Goal: Transaction & Acquisition: Download file/media

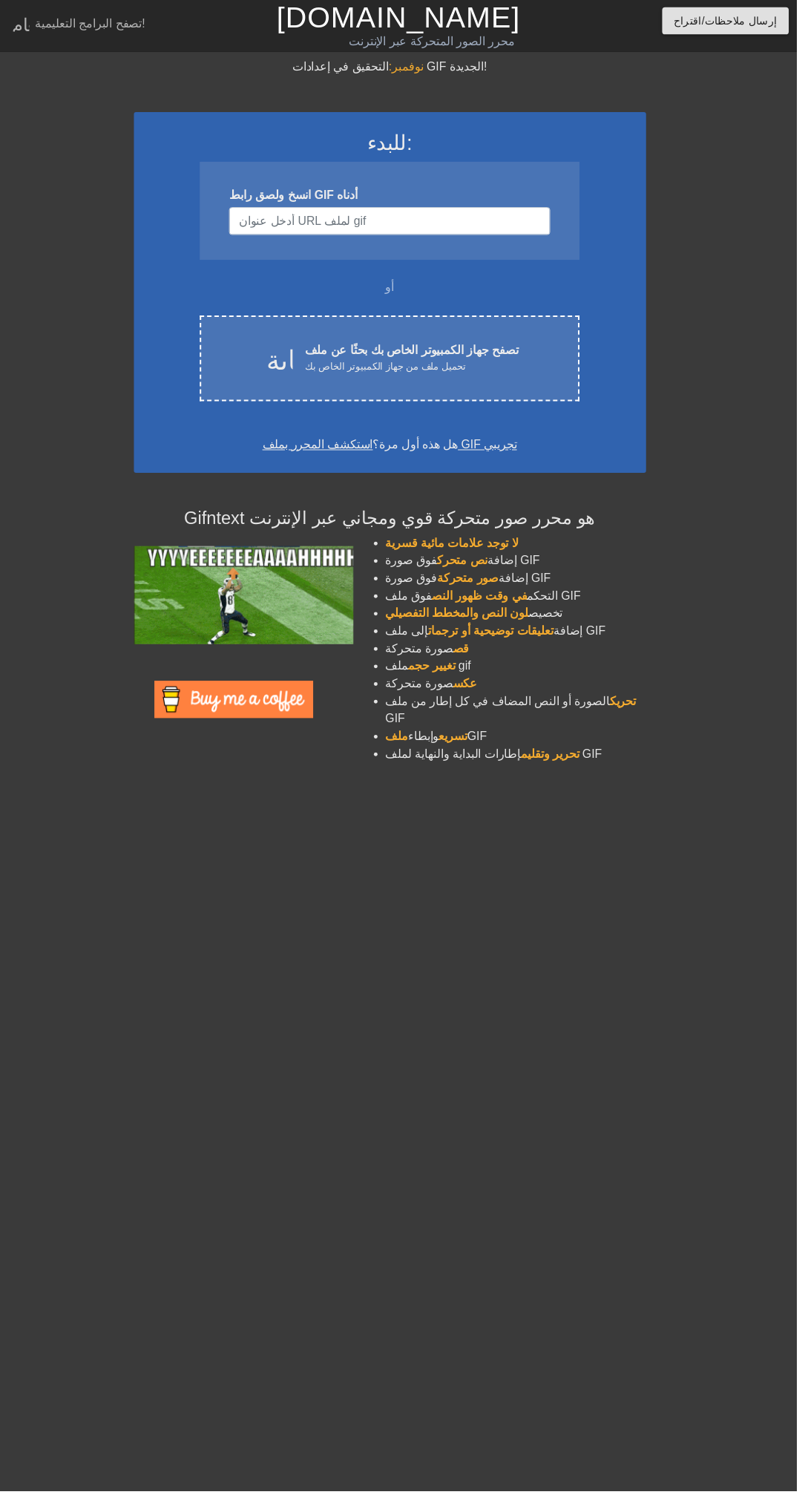
click at [539, 350] on div "تحميل السحابة تصفح جهاز الكمبيوتر الخاص بك بحثًا عن ملف تحميل ملف من جهاز الكمب…" at bounding box center [394, 363] width 322 height 33
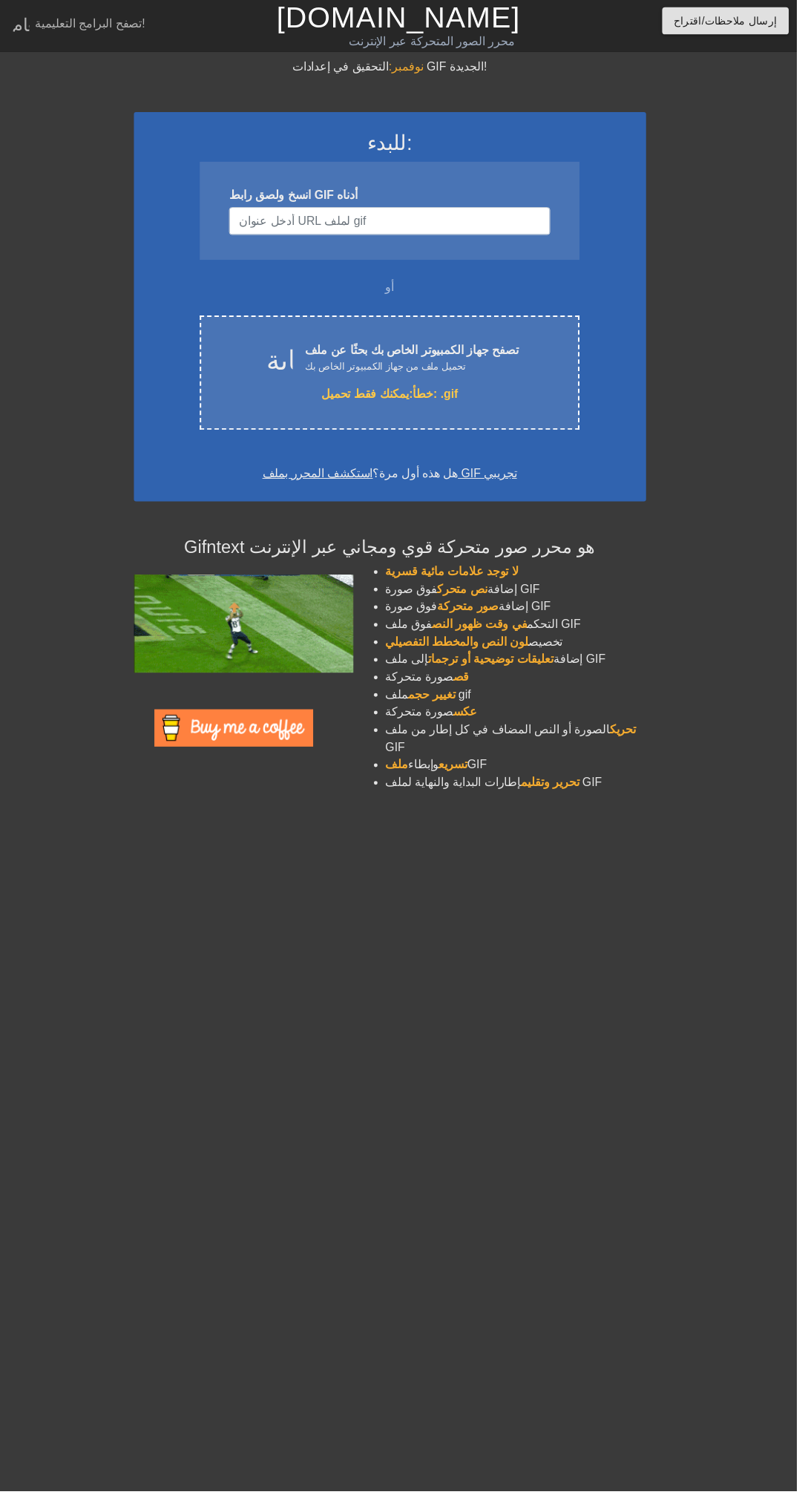
click at [496, 390] on div "تحميل السحابة تصفح جهاز الكمبيوتر الخاص بك بحثًا عن ملف تحميل ملف من جهاز الكمب…" at bounding box center [394, 378] width 384 height 116
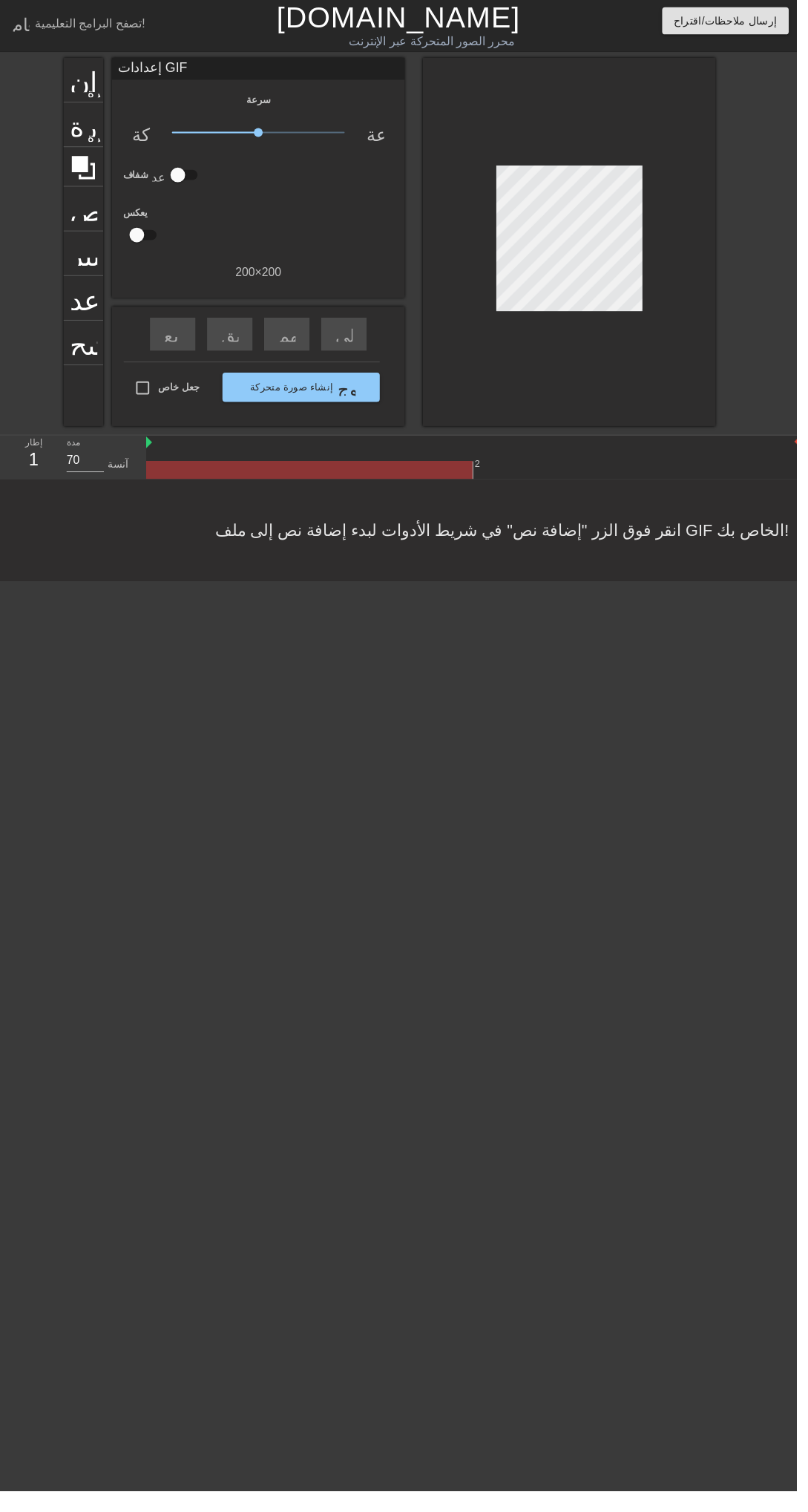
click at [808, 382] on html "قائمة الطعام تصفح البرامج التعليمية! [DOMAIN_NAME] محرر الصور المتحركة عبر الإن…" at bounding box center [404, 294] width 808 height 589
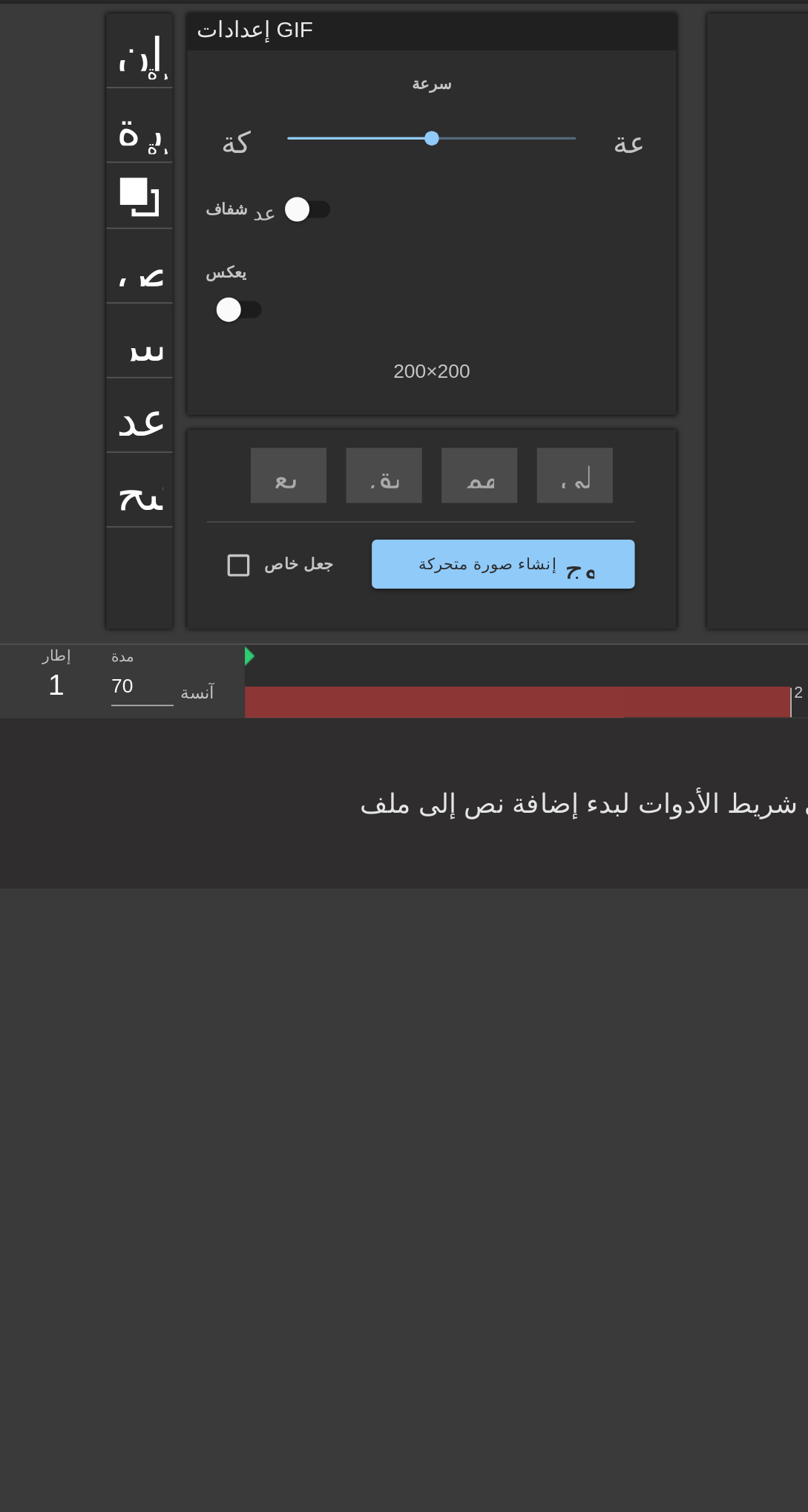
click at [154, 401] on input "جعل خاص" at bounding box center [144, 393] width 31 height 31
checkbox input "true"
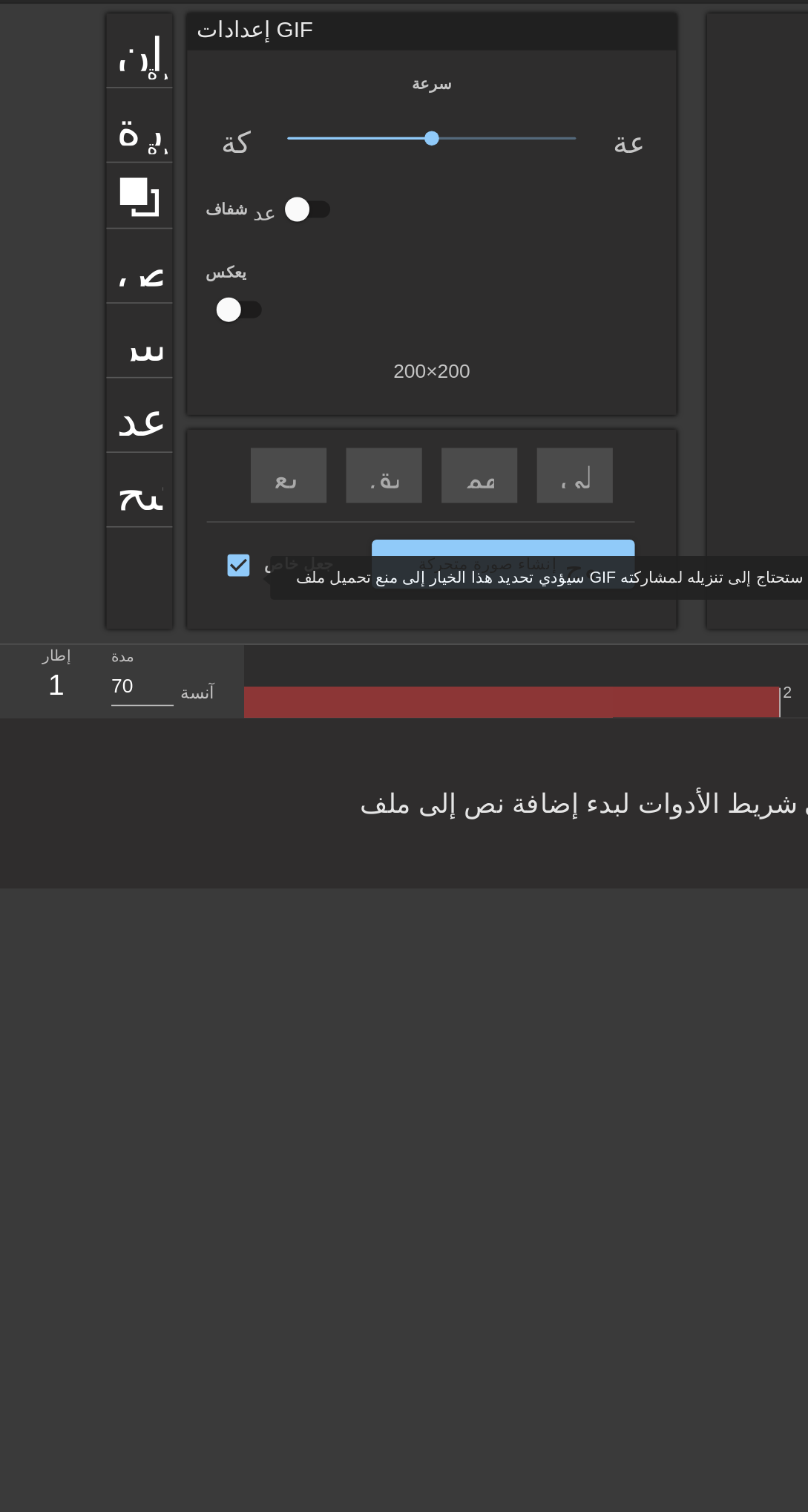
scroll to position [0, 6]
click at [142, 239] on input "checkbox" at bounding box center [138, 238] width 84 height 28
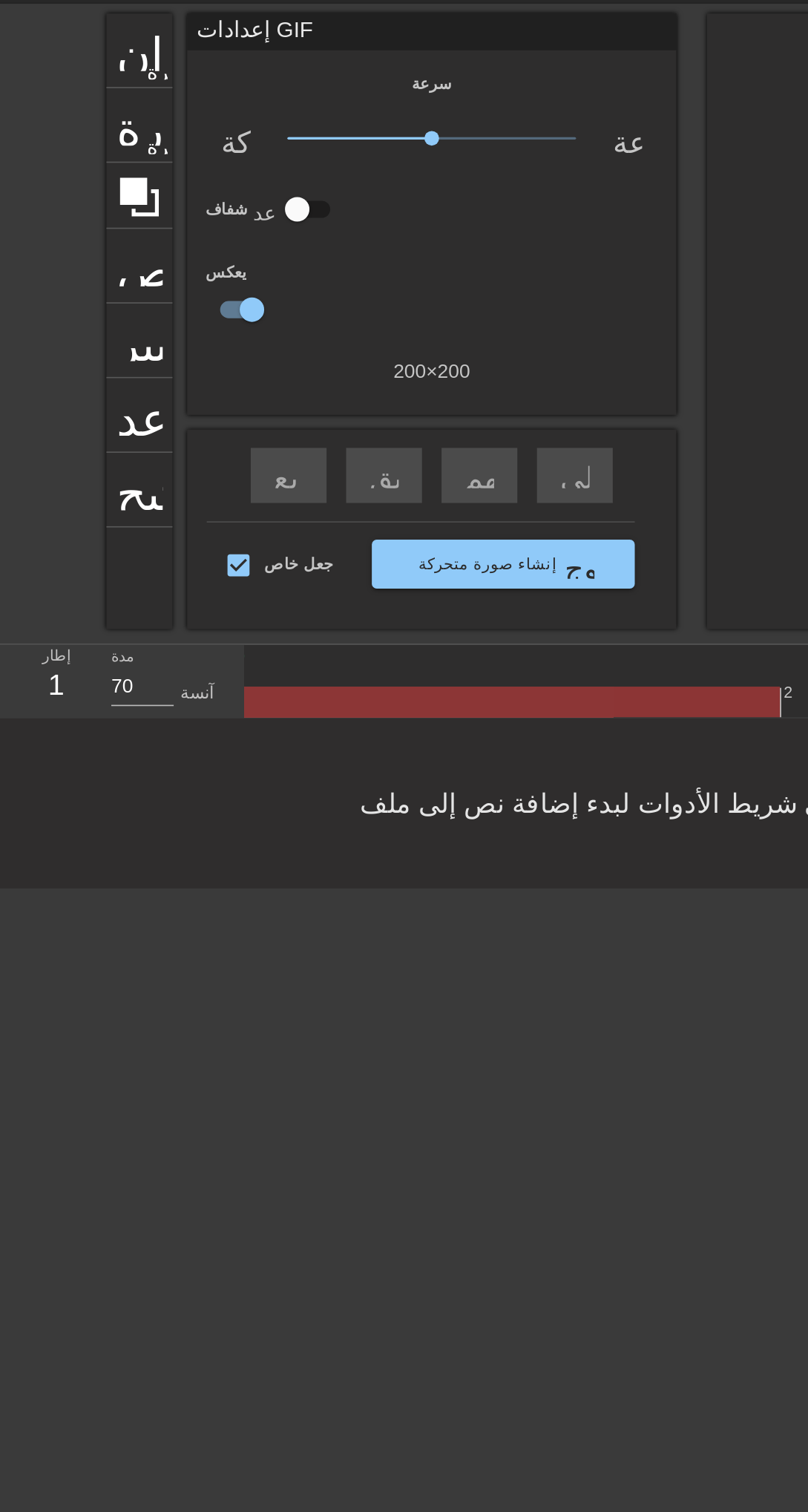
click at [148, 240] on input "checkbox" at bounding box center [153, 238] width 84 height 28
checkbox input "false"
click at [349, 342] on font "تخطي التالي" at bounding box center [386, 337] width 92 height 17
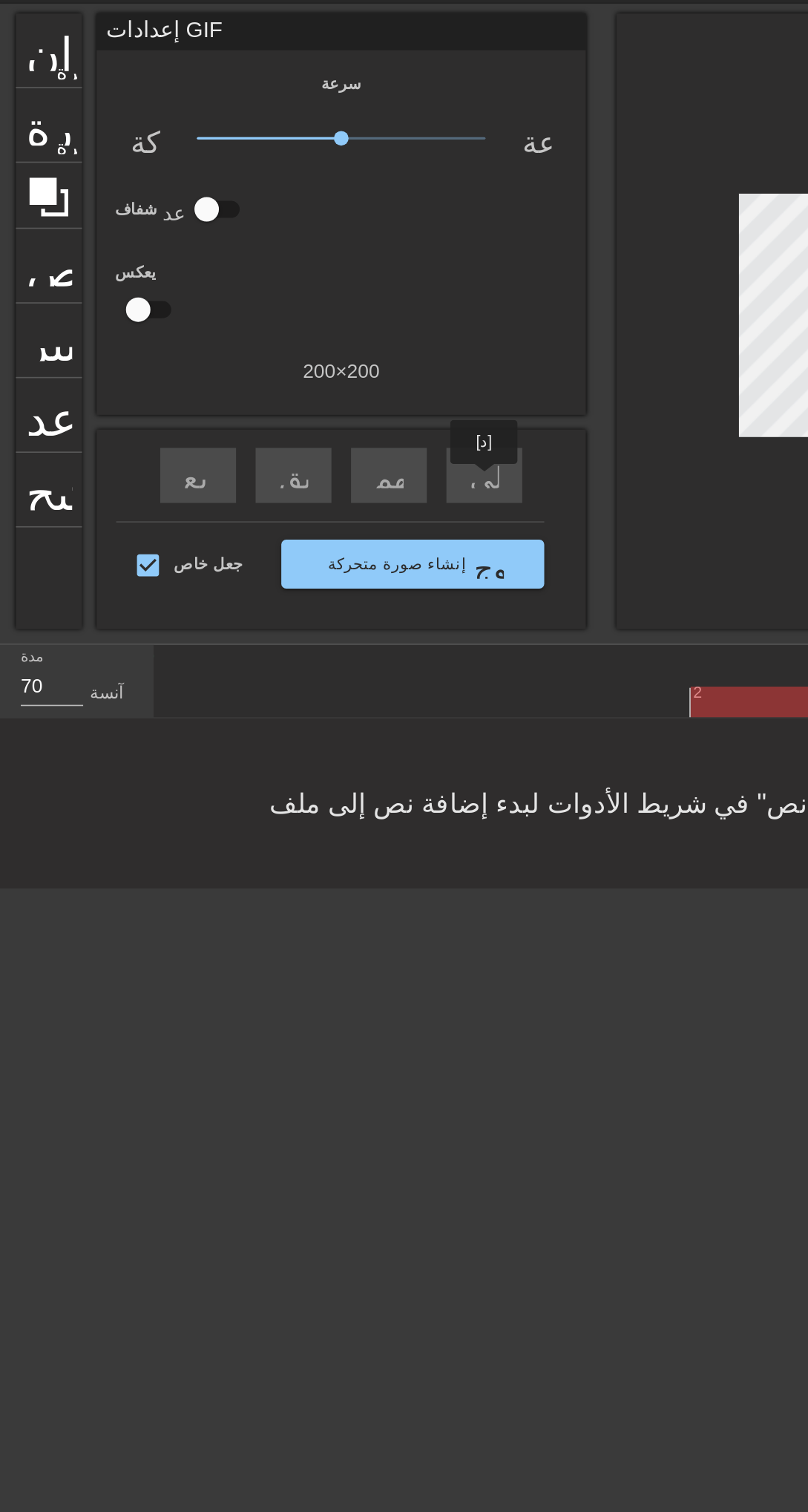
click at [184, 345] on font "الترجيع السريع" at bounding box center [219, 337] width 106 height 17
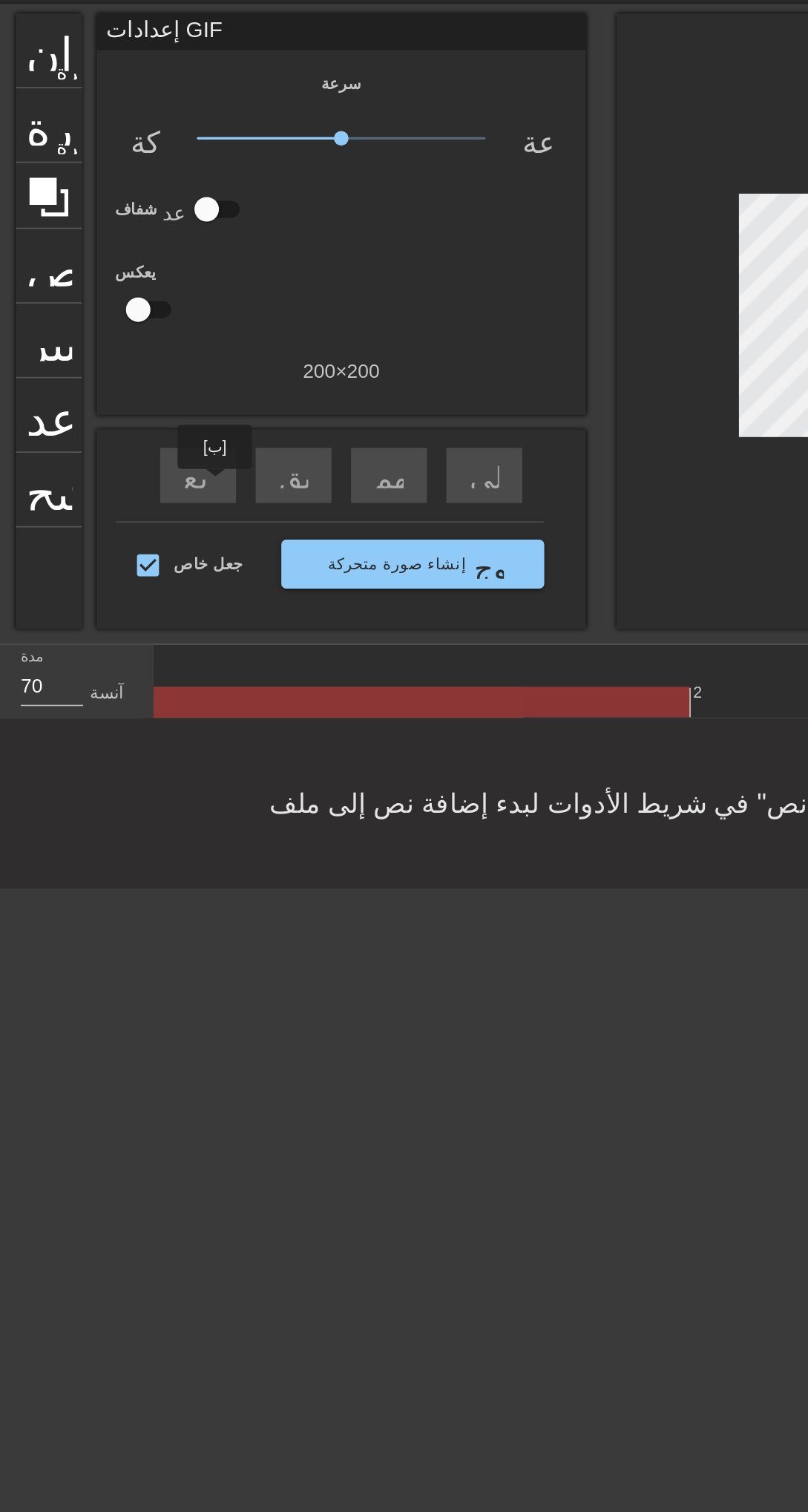
click at [87, 410] on div "عنوان إضافة دائرة صورة إضافة دائرة اقتصاص حجم الصورة_تحديد_كبير يساعد لوحة المف…" at bounding box center [84, 245] width 40 height 373
click at [99, 173] on div at bounding box center [84, 169] width 40 height 40
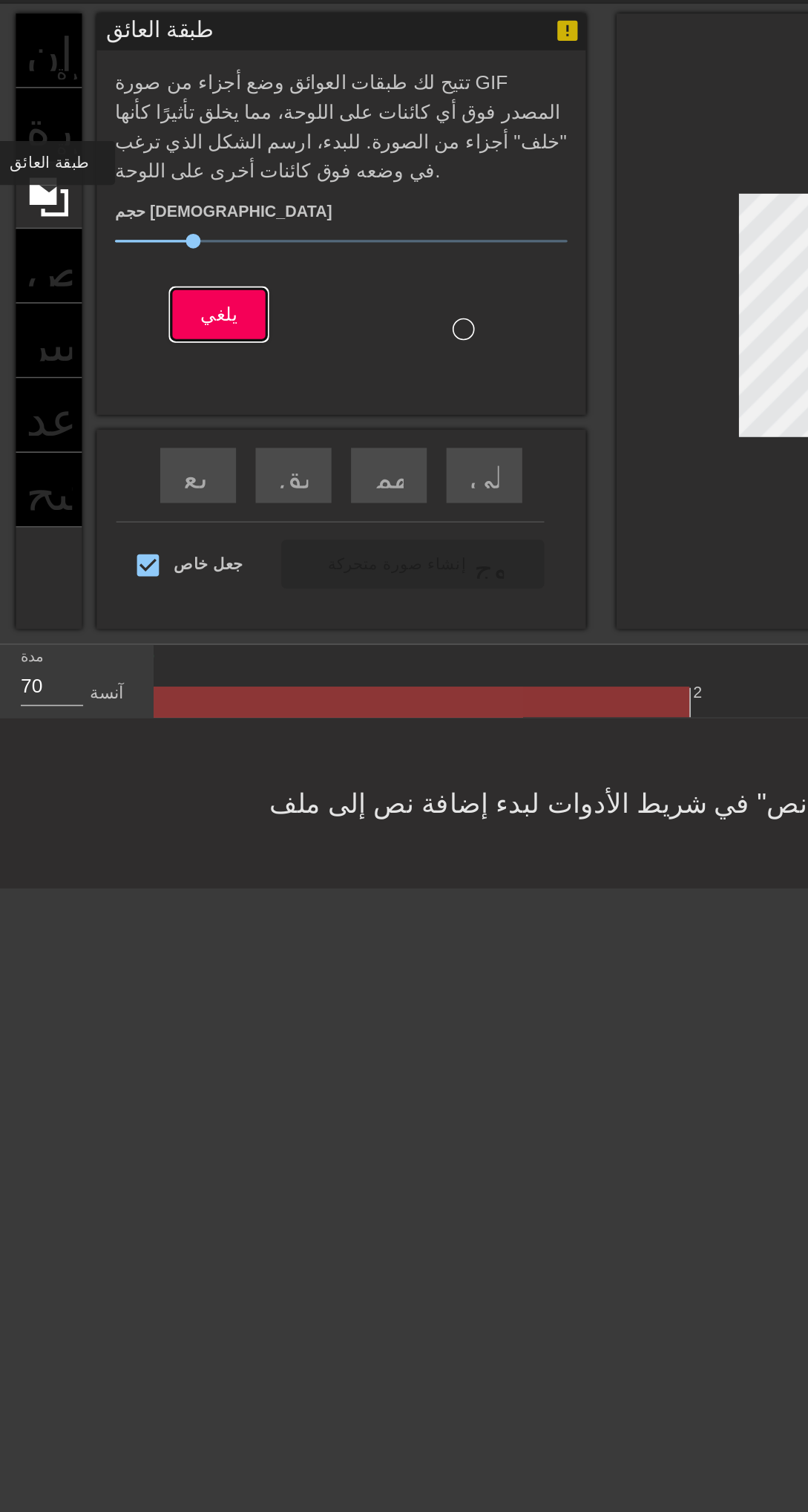
click at [211, 251] on button "يلغي" at bounding box center [188, 241] width 59 height 31
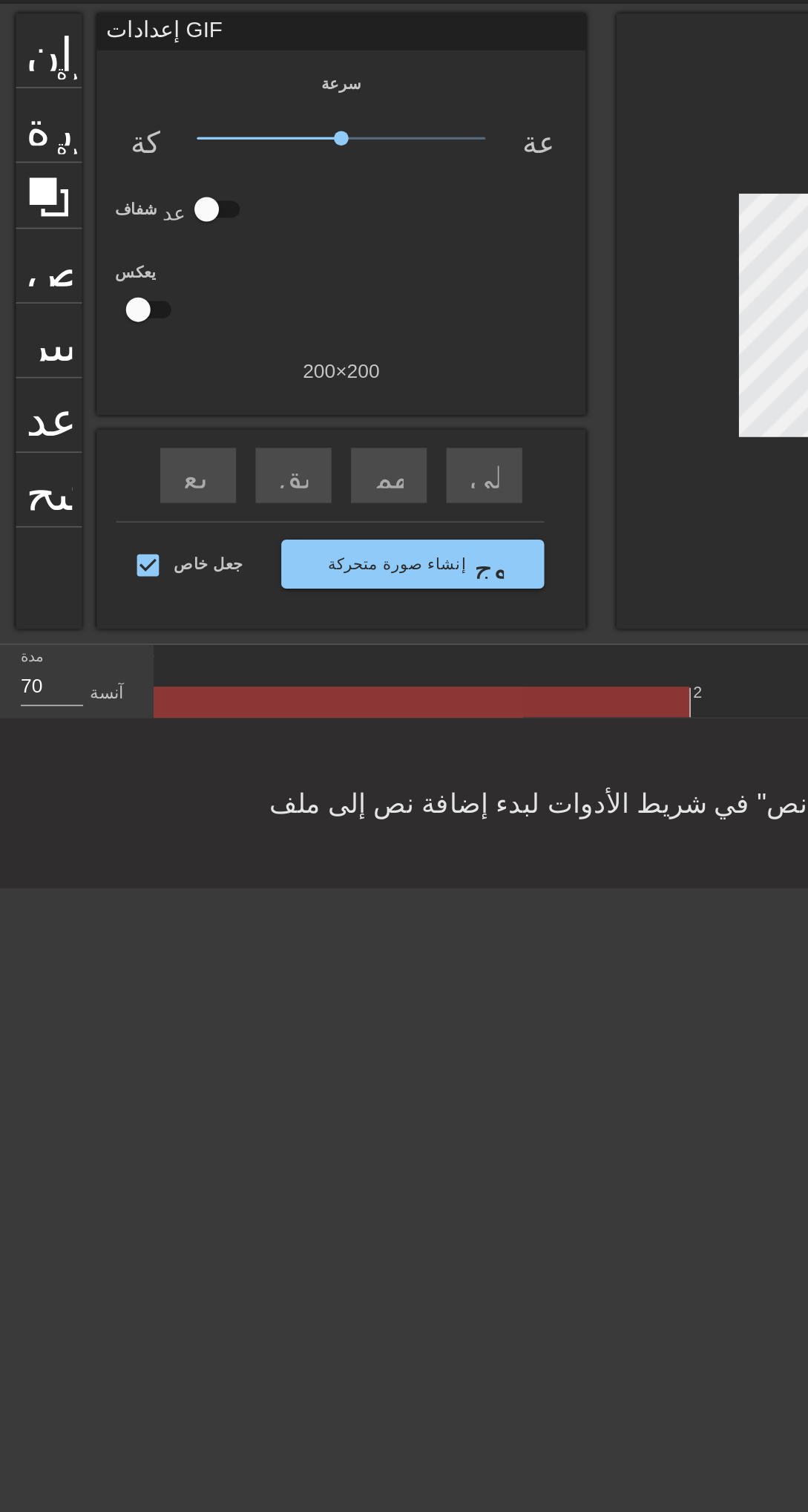
click at [95, 138] on font "إضافة دائرة" at bounding box center [119, 138] width 60 height 13
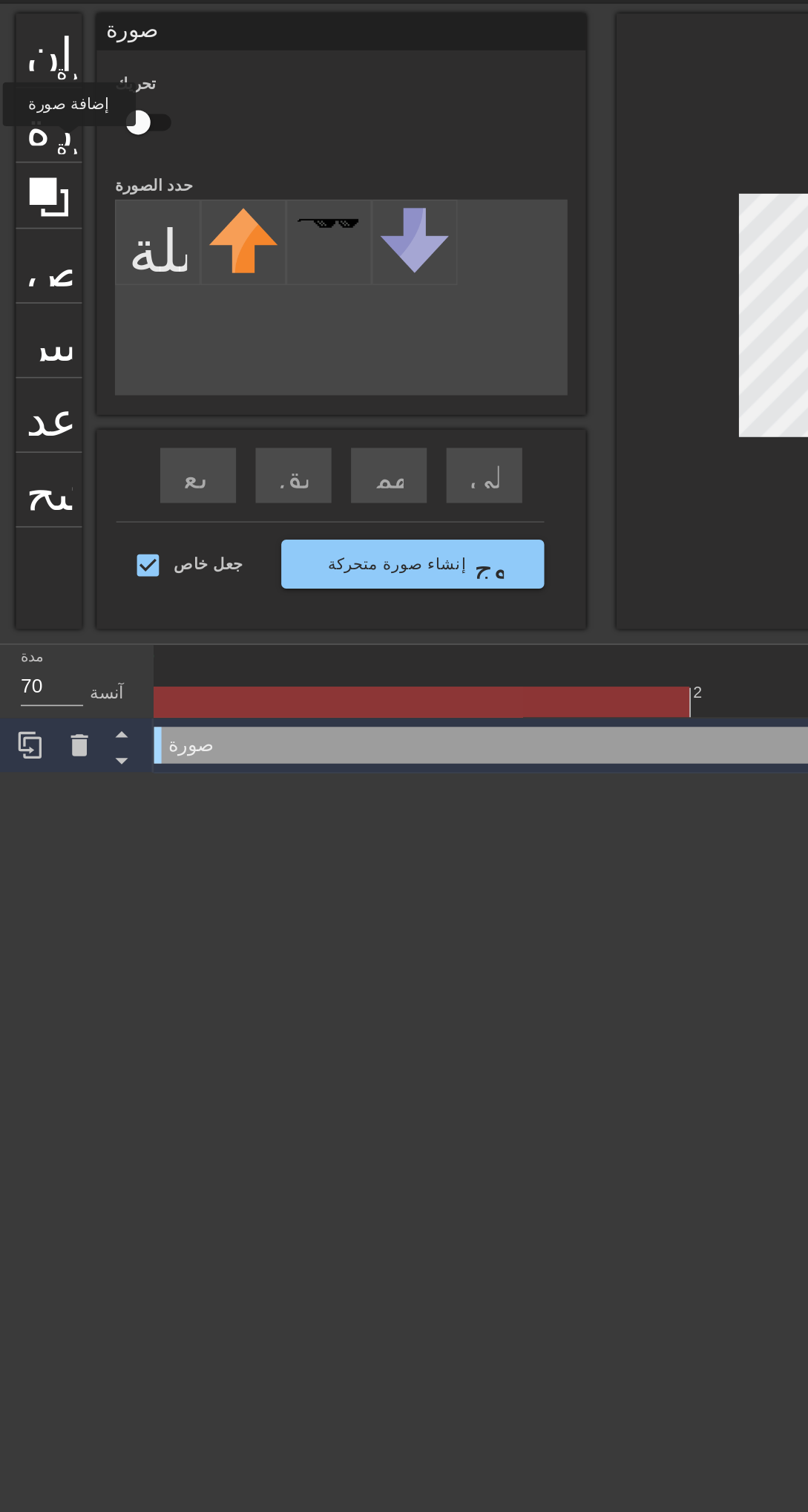
click at [95, 90] on font "إضافة دائرة" at bounding box center [119, 92] width 60 height 13
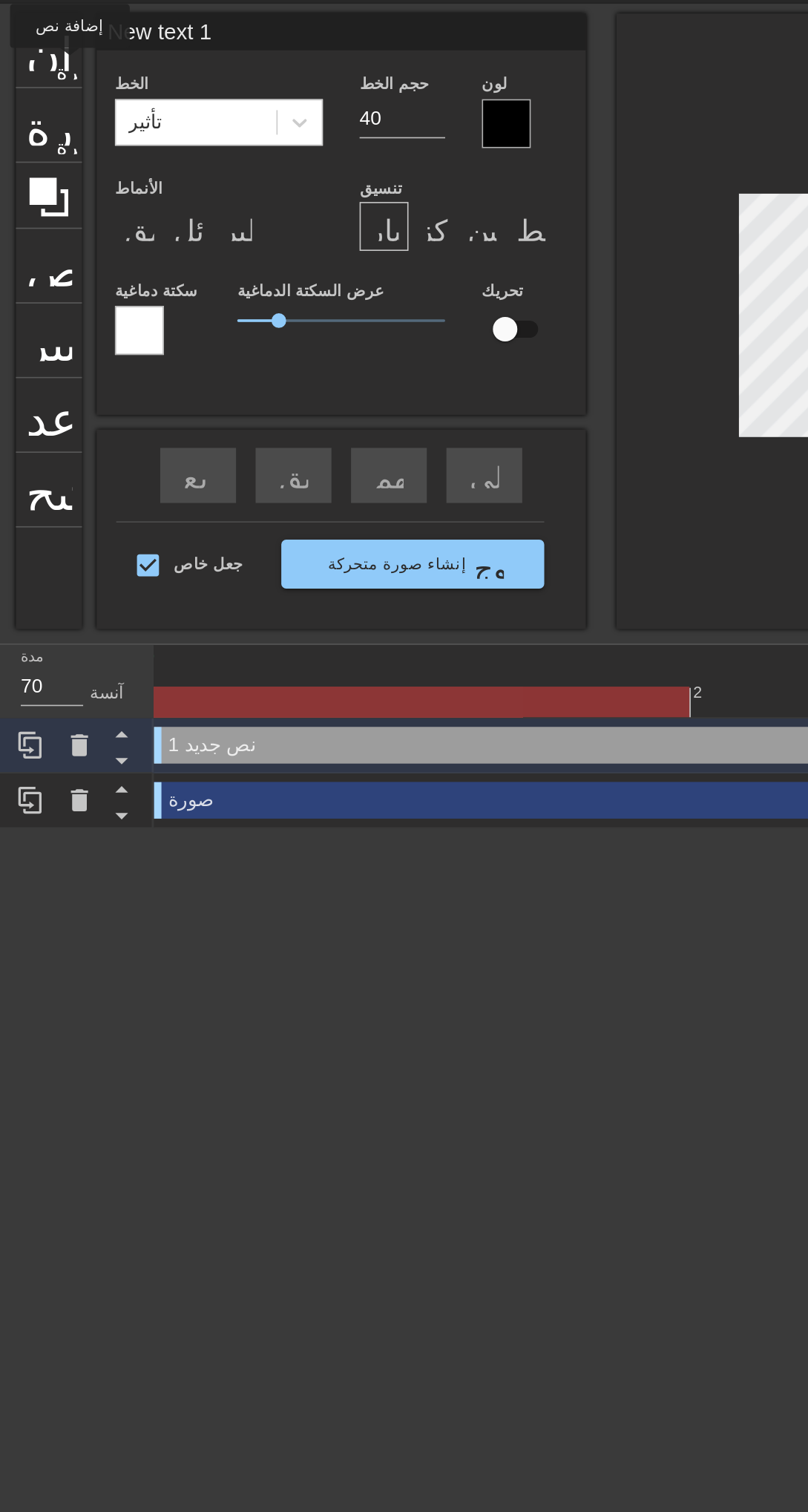
click at [375, 128] on div at bounding box center [362, 125] width 29 height 29
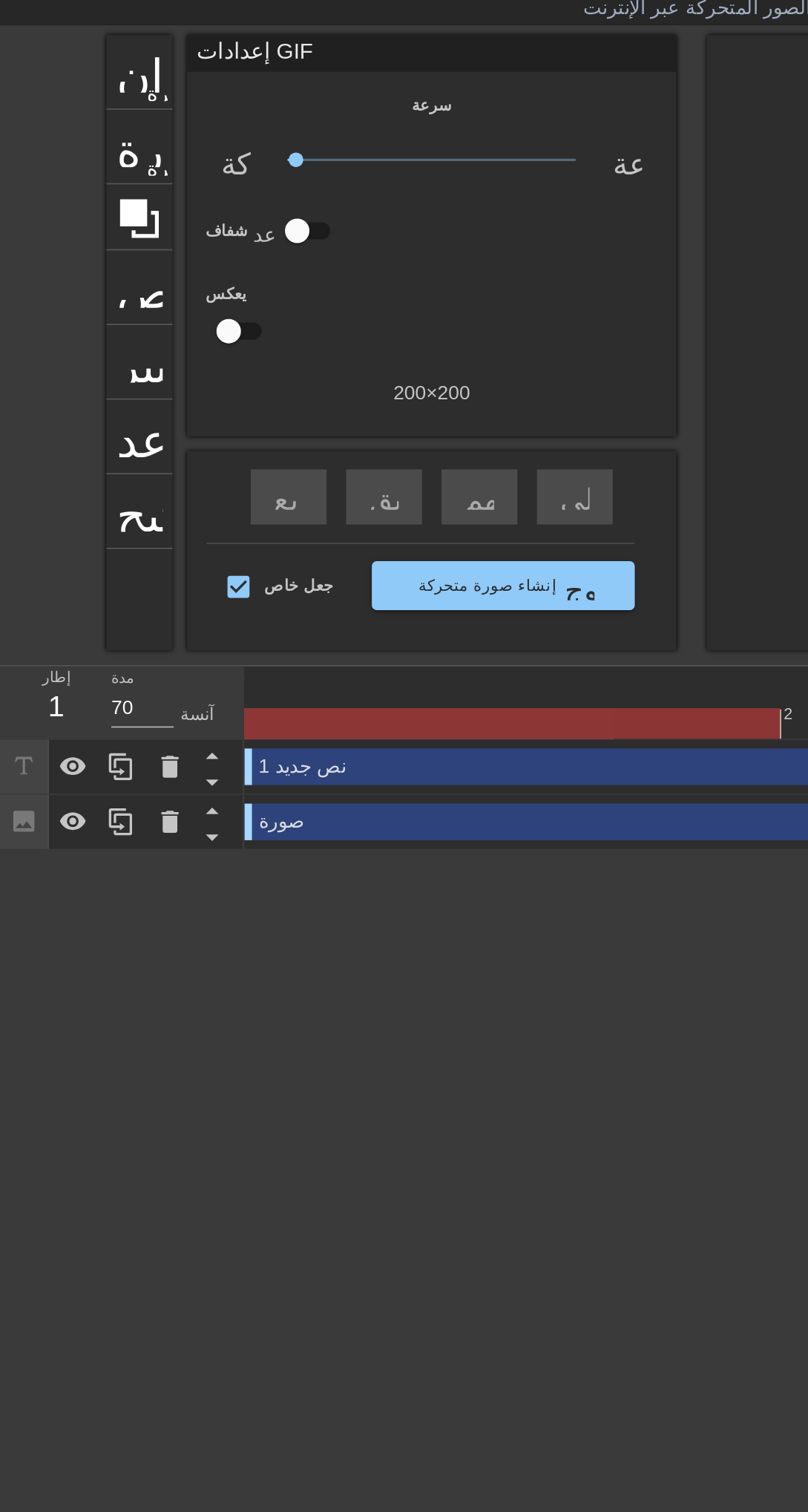
click at [95, 92] on font "إضافة دائرة" at bounding box center [119, 92] width 60 height 13
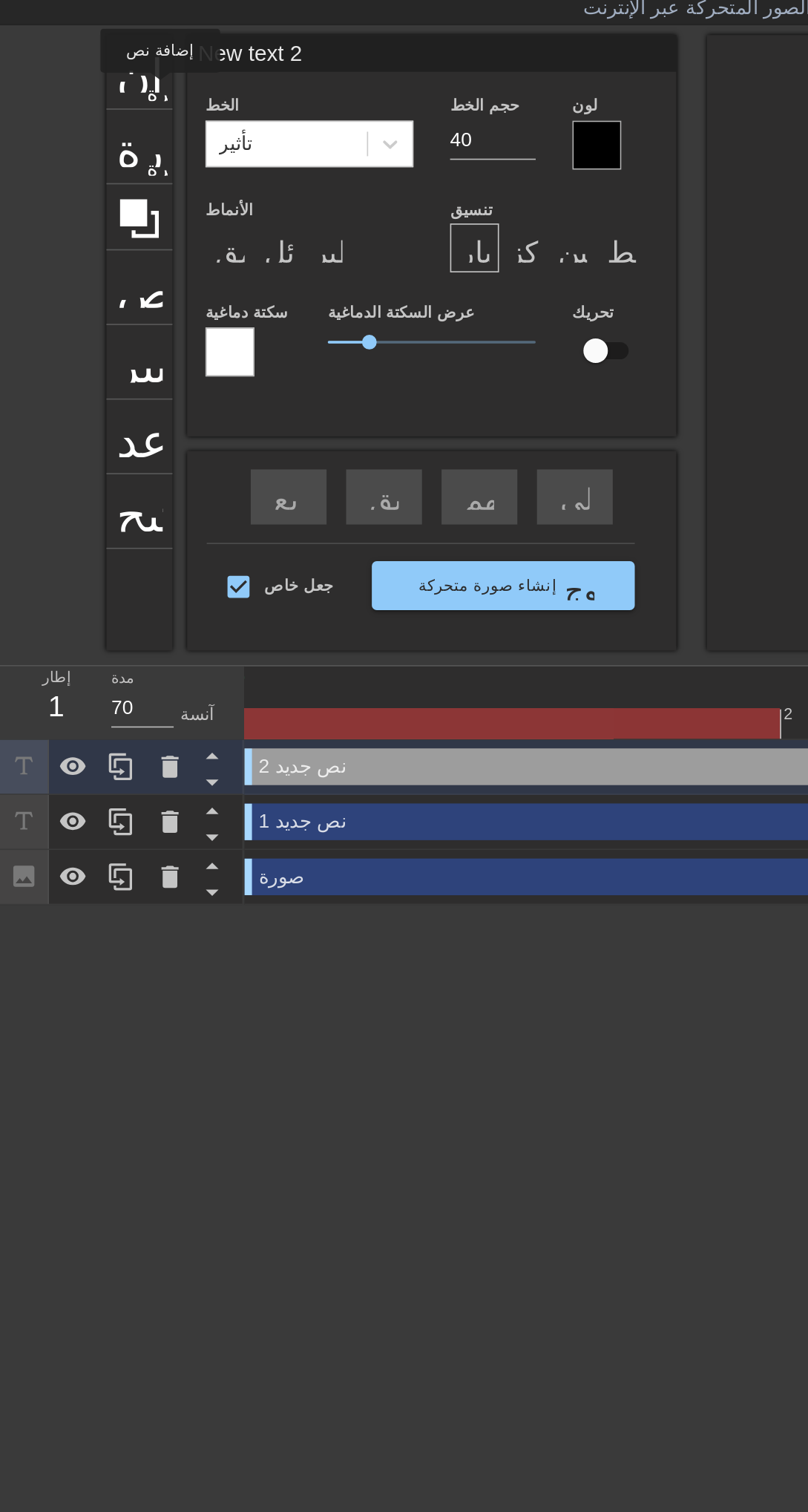
click at [149, 195] on div "تنسيق غامق" at bounding box center [139, 187] width 29 height 29
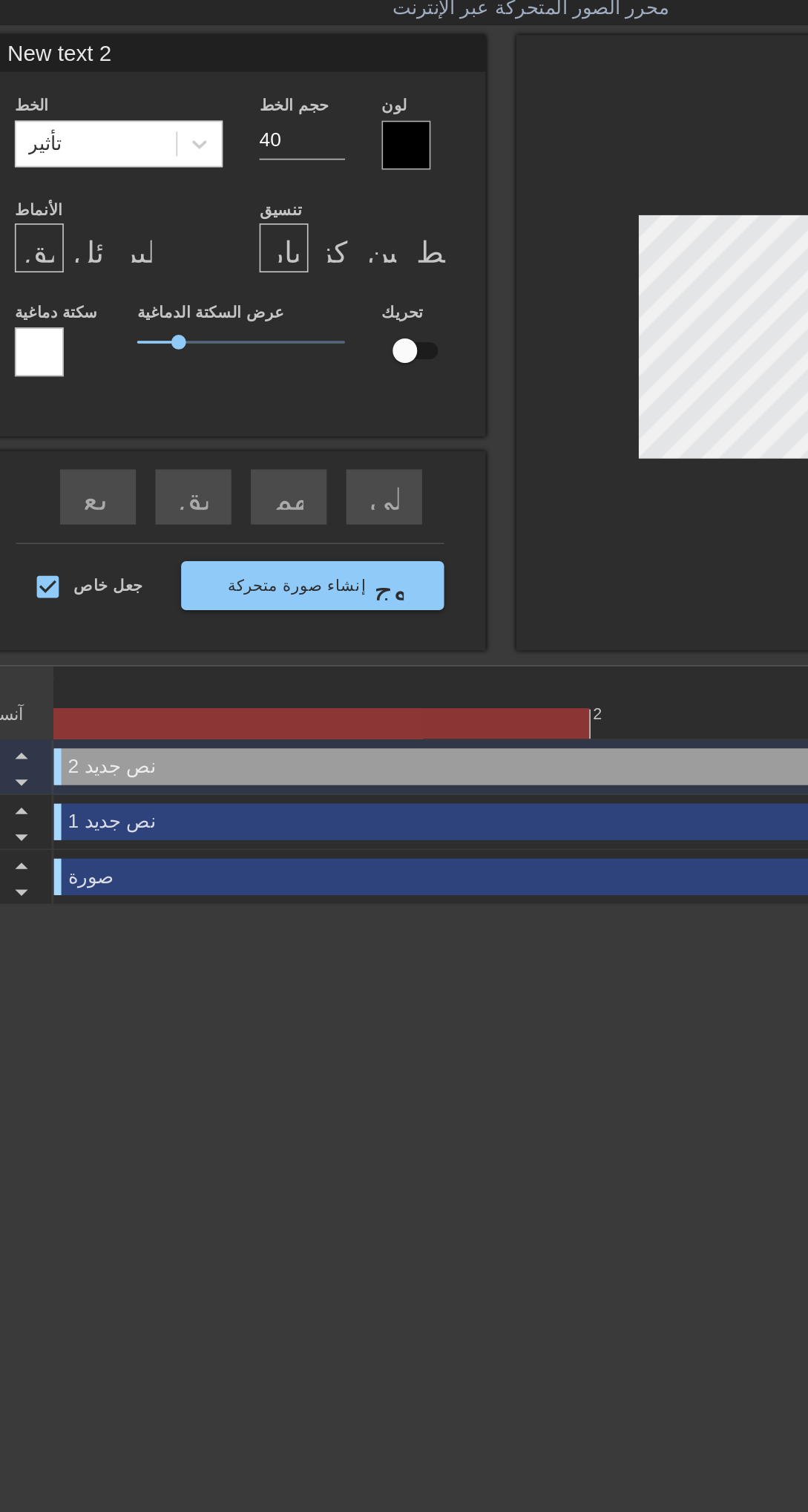
click at [212, 186] on div "تنسيق التسطير" at bounding box center [198, 187] width 29 height 29
click at [183, 186] on div "تنسيق مائل" at bounding box center [169, 187] width 29 height 29
click at [324, 186] on font "تنسيق_محاذاة_المركز" at bounding box center [398, 188] width 180 height 17
click at [359, 186] on div "تنسيق_محاذاة_يمين" at bounding box center [347, 187] width 29 height 29
click at [387, 186] on div "تنسيق_محاذاة_ضبط" at bounding box center [376, 187] width 29 height 29
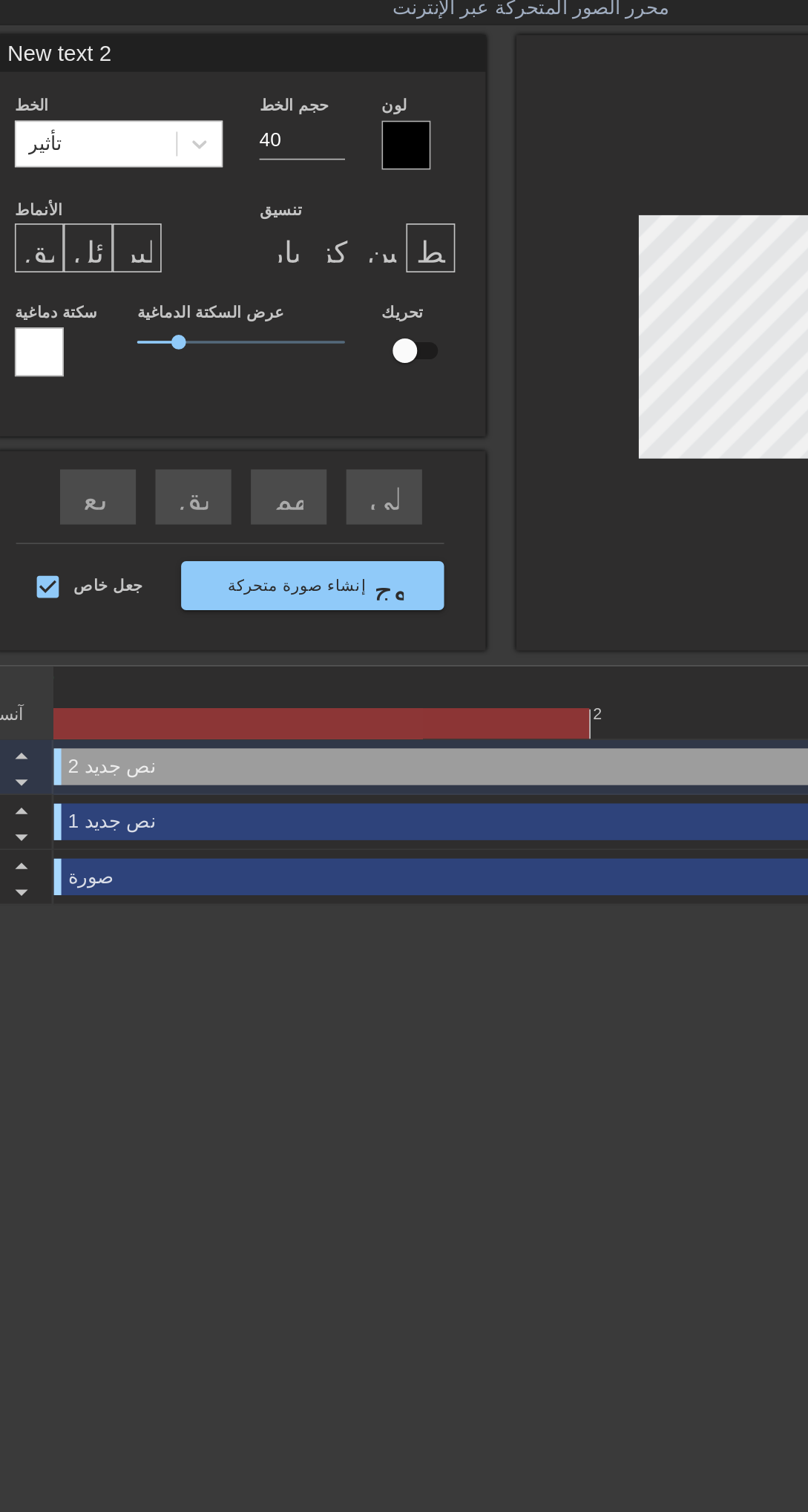
click at [375, 253] on input "checkbox" at bounding box center [361, 250] width 84 height 28
checkbox input "true"
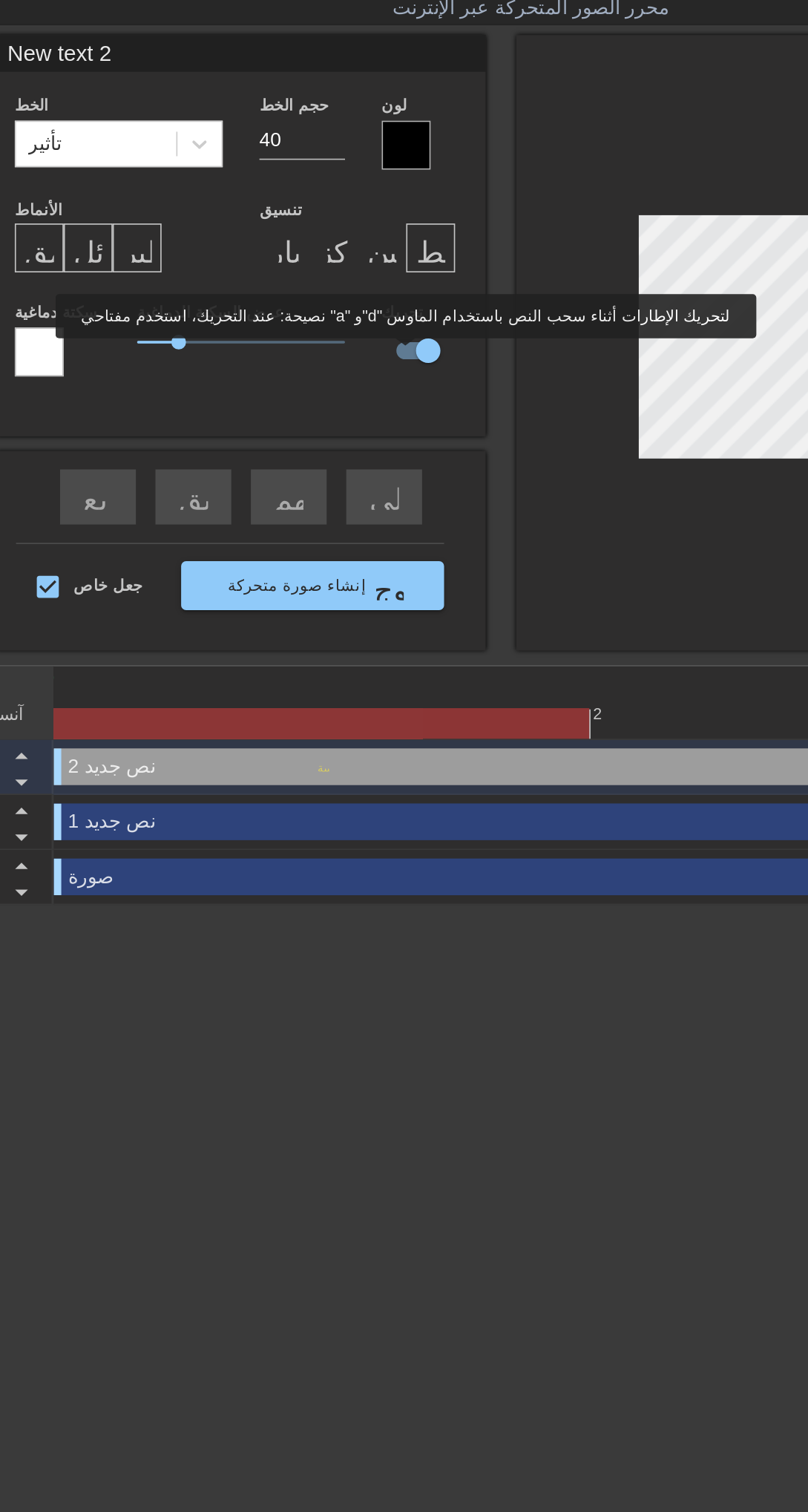
click at [147, 262] on div at bounding box center [139, 251] width 29 height 29
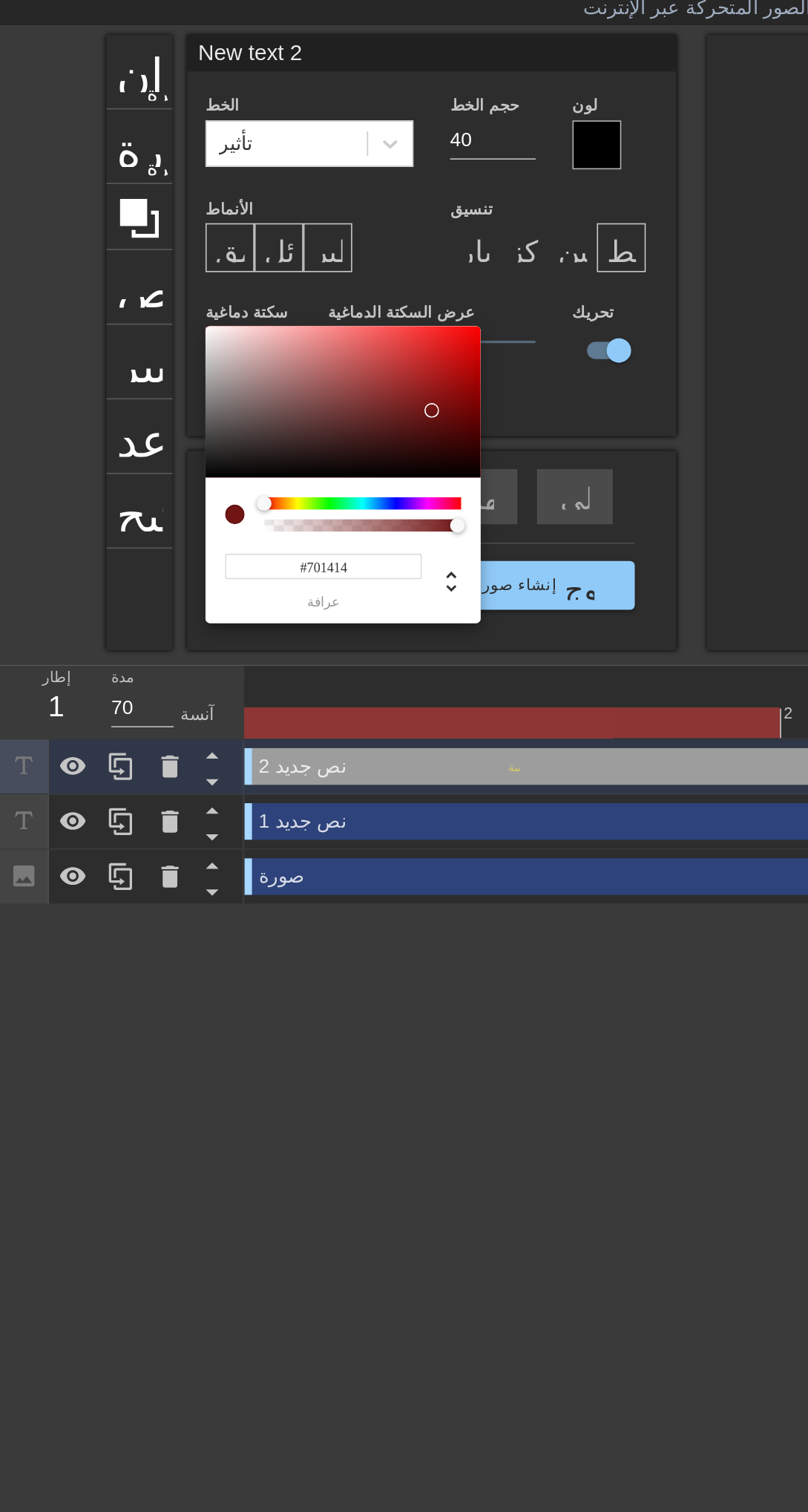
click at [262, 286] on div at bounding box center [262, 286] width 9 height 9
type input "#701515"
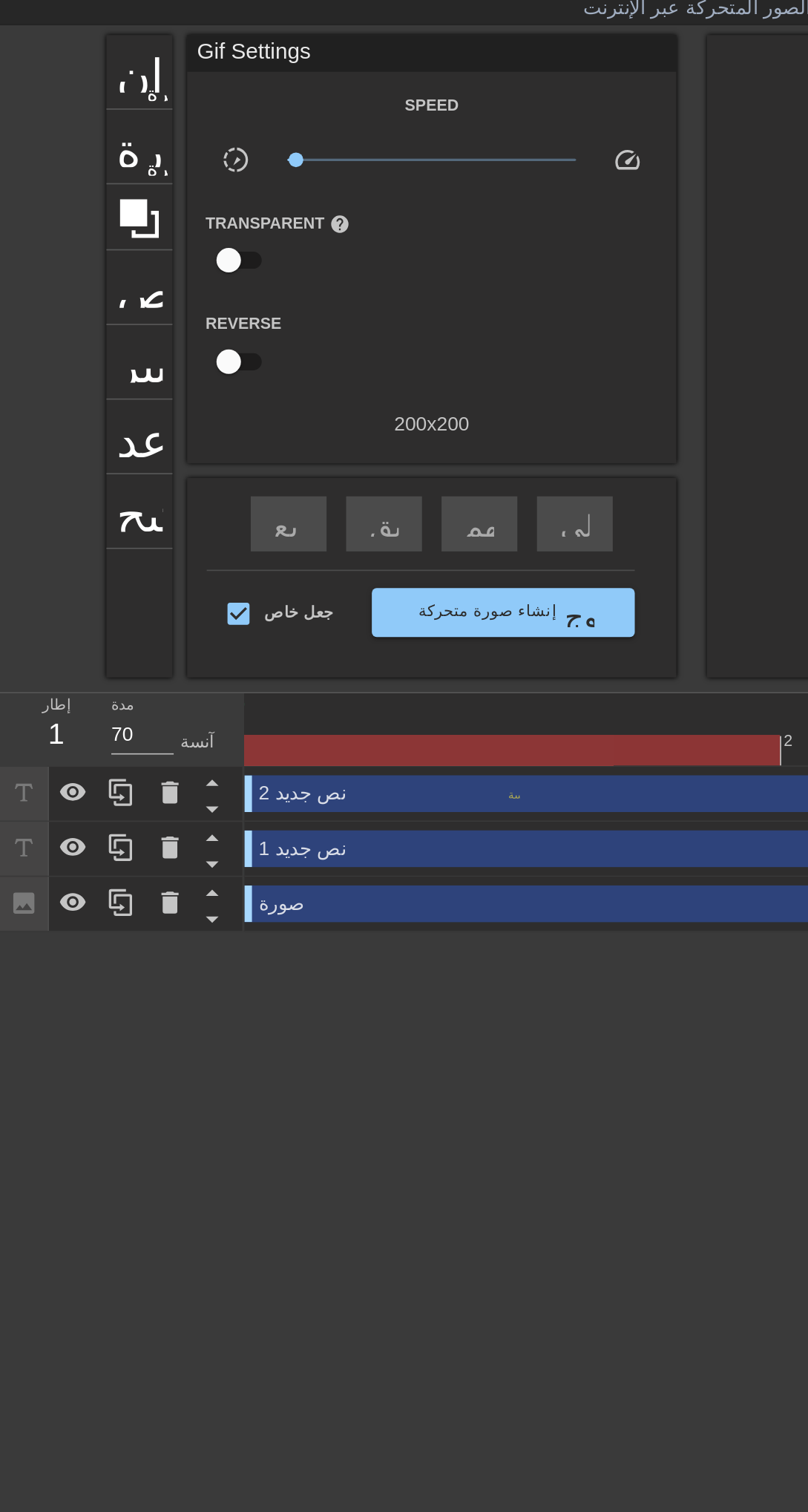
click at [97, 141] on font "إضافة دائرة" at bounding box center [119, 138] width 60 height 13
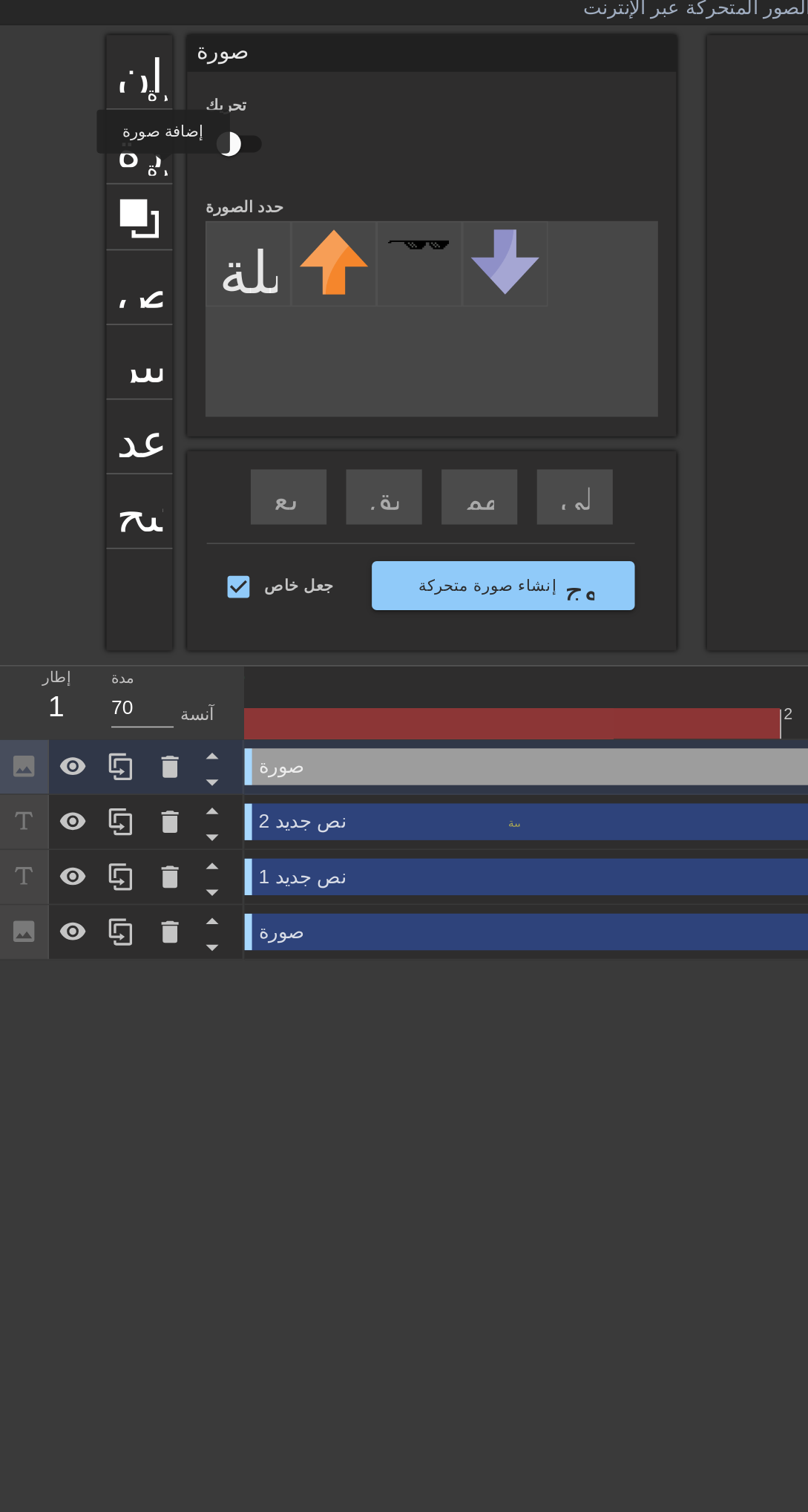
click at [161, 218] on input "file" at bounding box center [150, 197] width 50 height 50
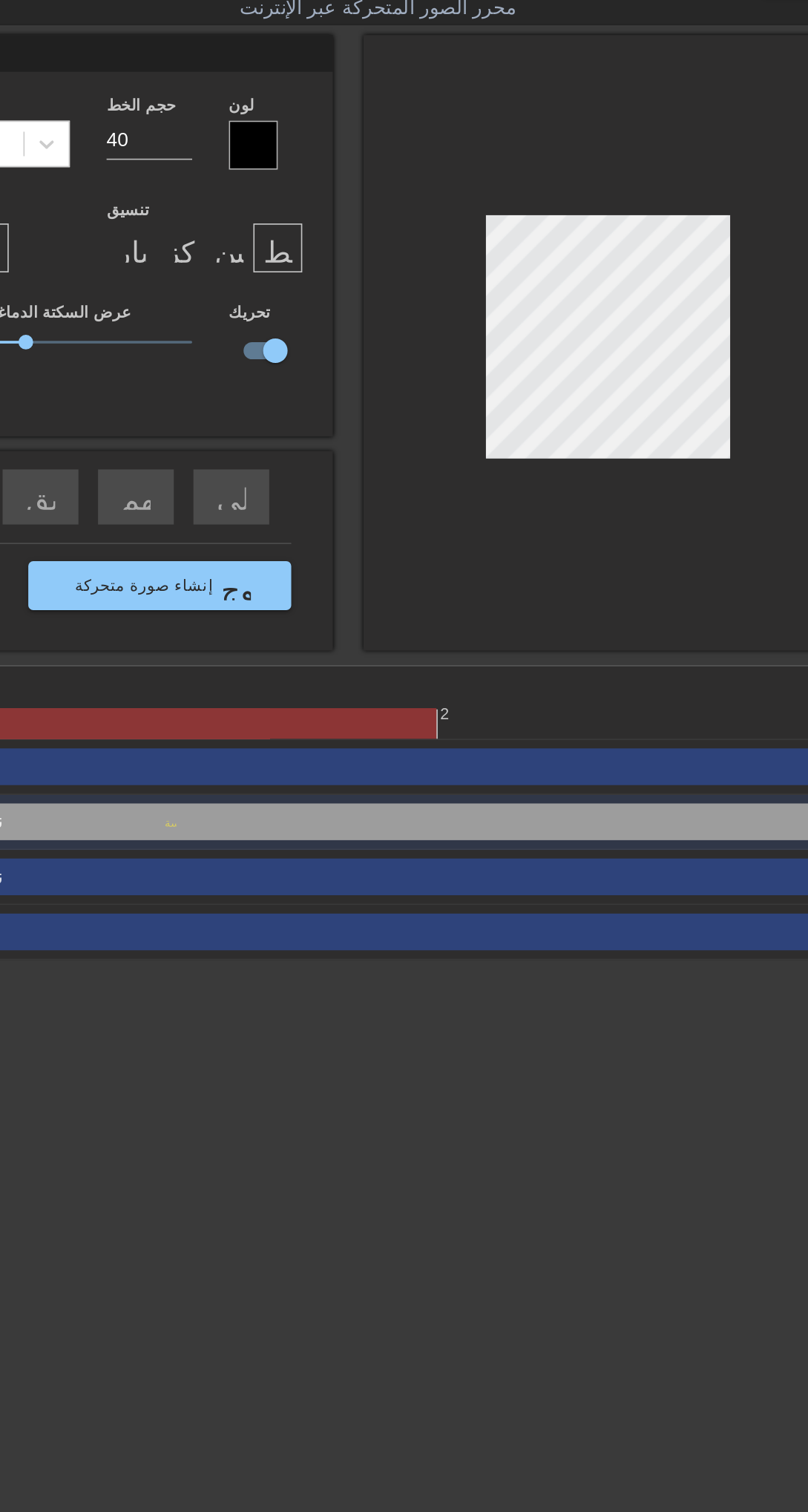
scroll to position [0, 2]
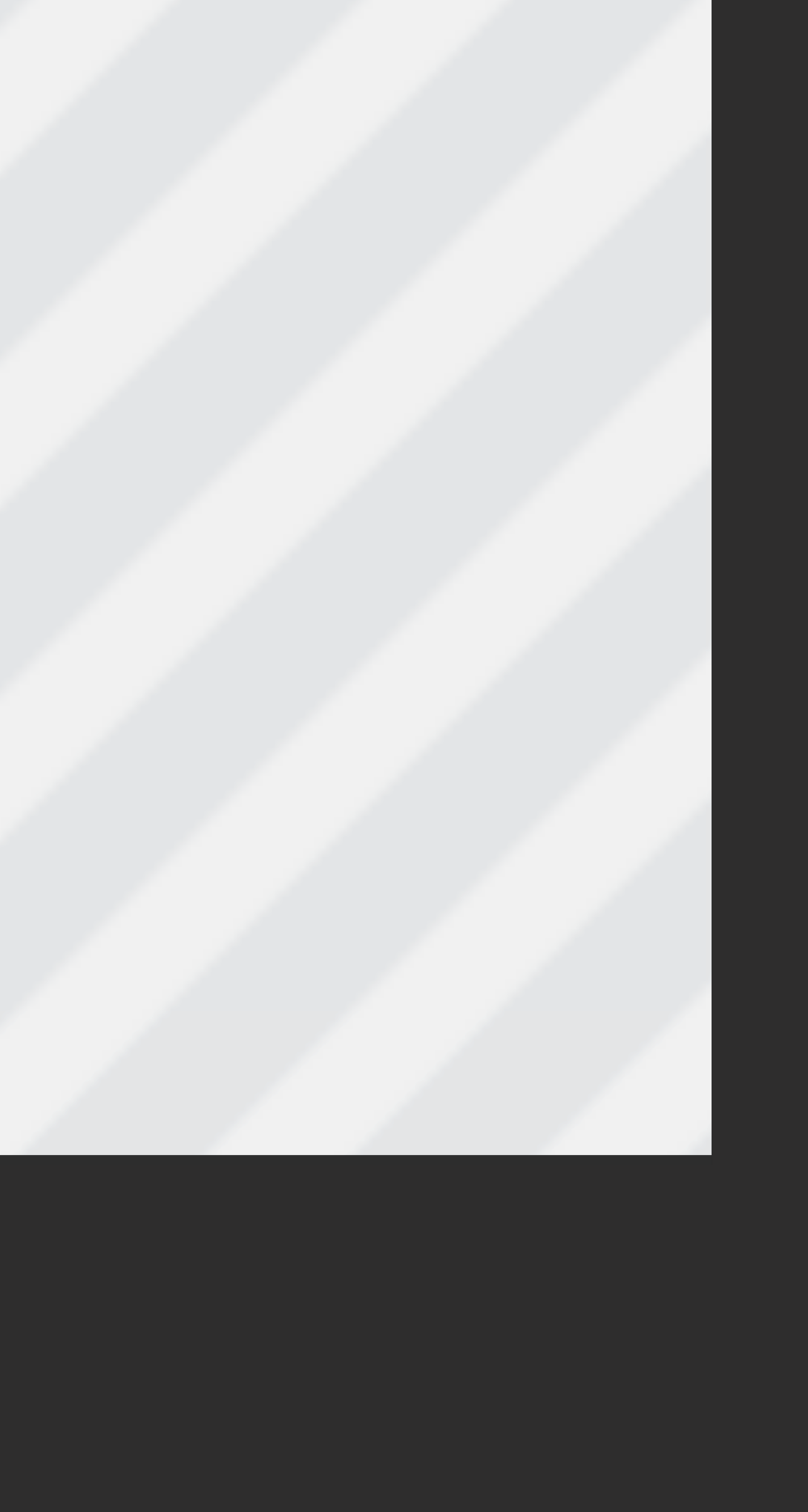
type textarea "New textا 2"
type input "New textا 2"
type textarea "New textاى 2"
type input "New textاى 2"
type textarea "New textاىل 2"
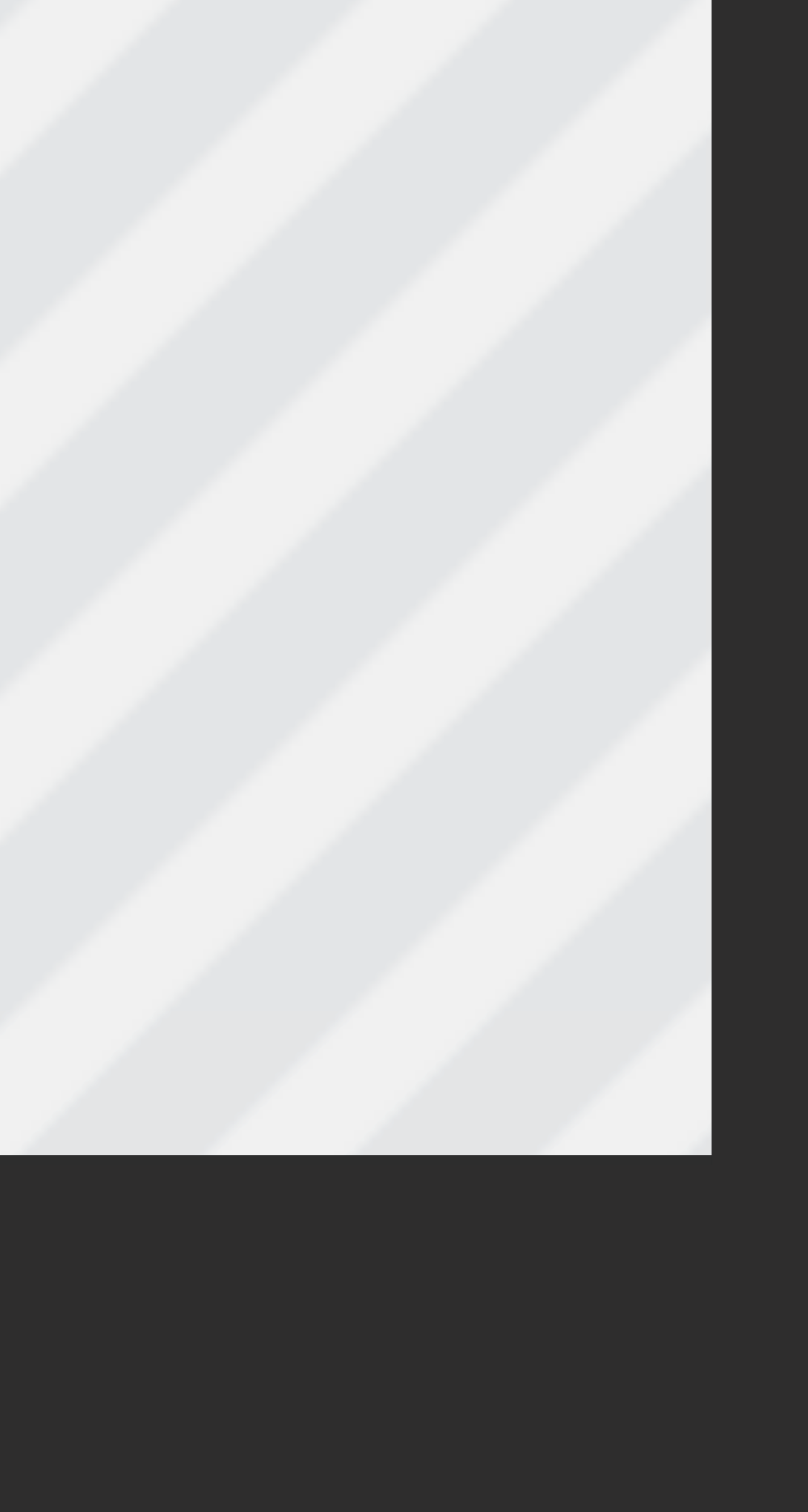
type input "New textاىل 2"
type textarea "New textاىلو 2"
type input "New textاىلو 2"
type textarea "New textاىلوى 2"
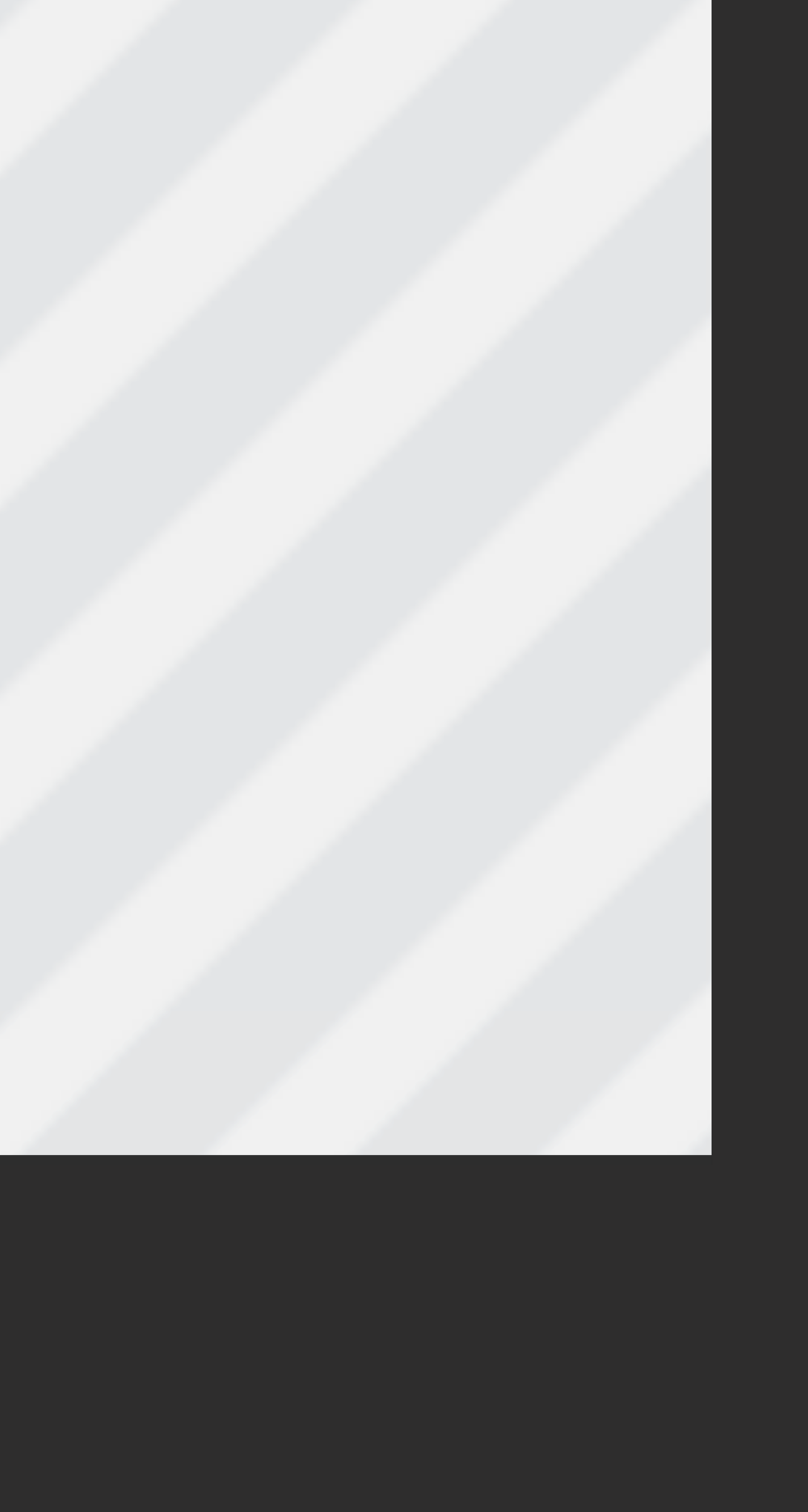
type input "New textاىلوى 2"
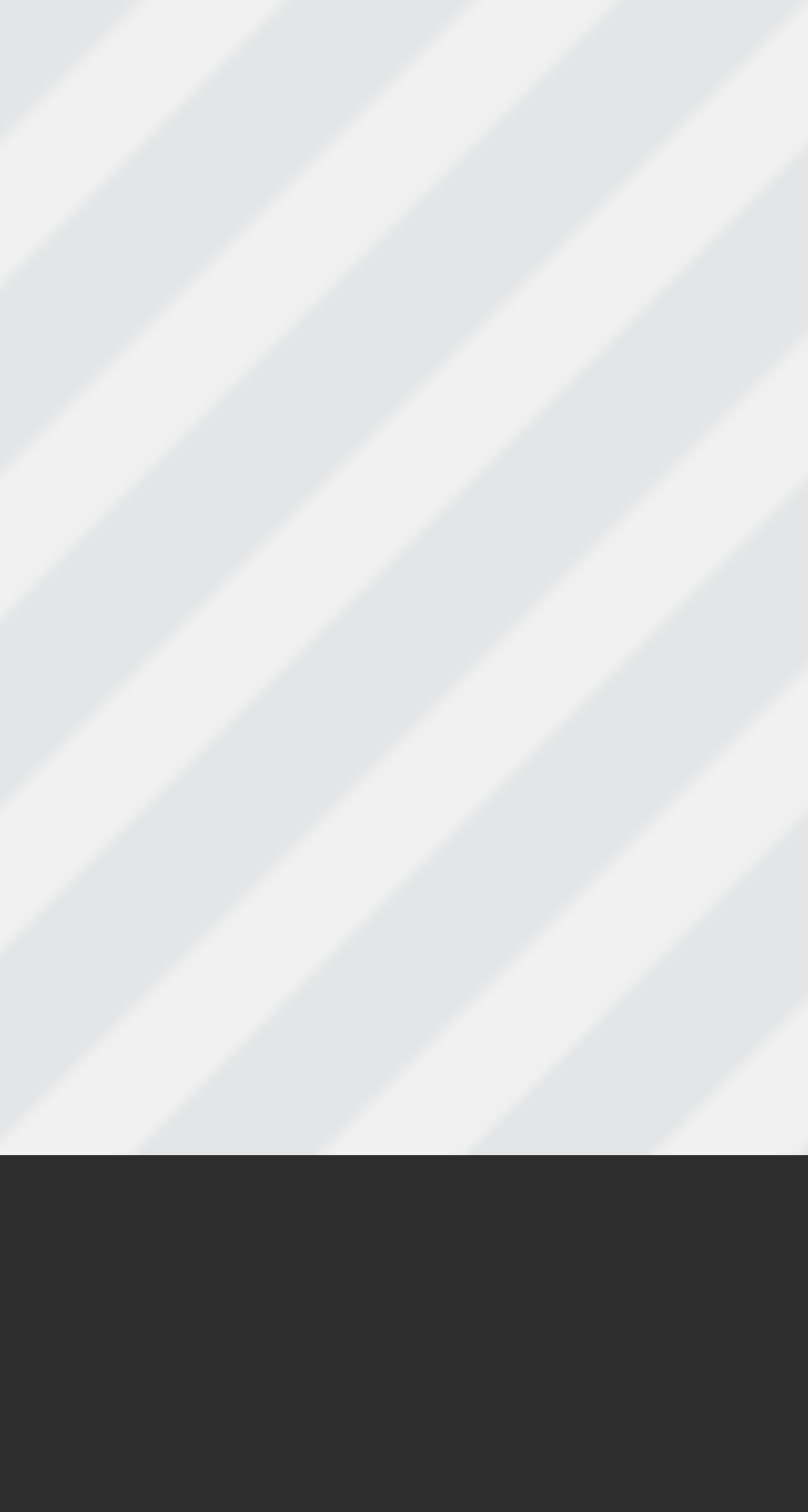
type textarea "New textاىلوىر 2"
type input "New textاىلوىر 2"
type textarea "New textاىلوىرر 2"
type input "New textاىلوىرر 2"
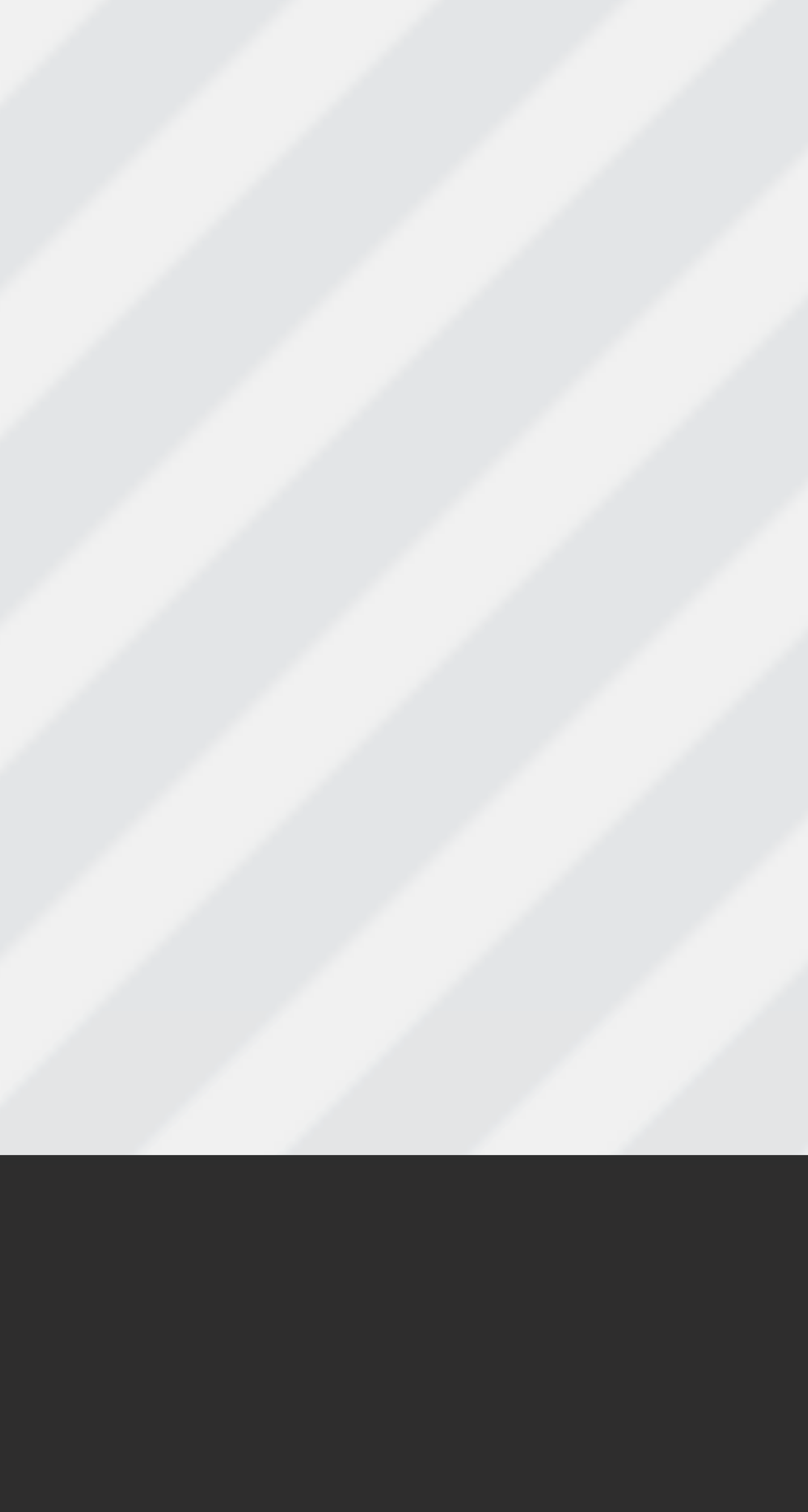
type textarea "New textاىلوىررر 2"
type input "New textاىلوىررر 2"
type textarea "New textاىلوىرررر 2"
type input "New textاىلوىرررر 2"
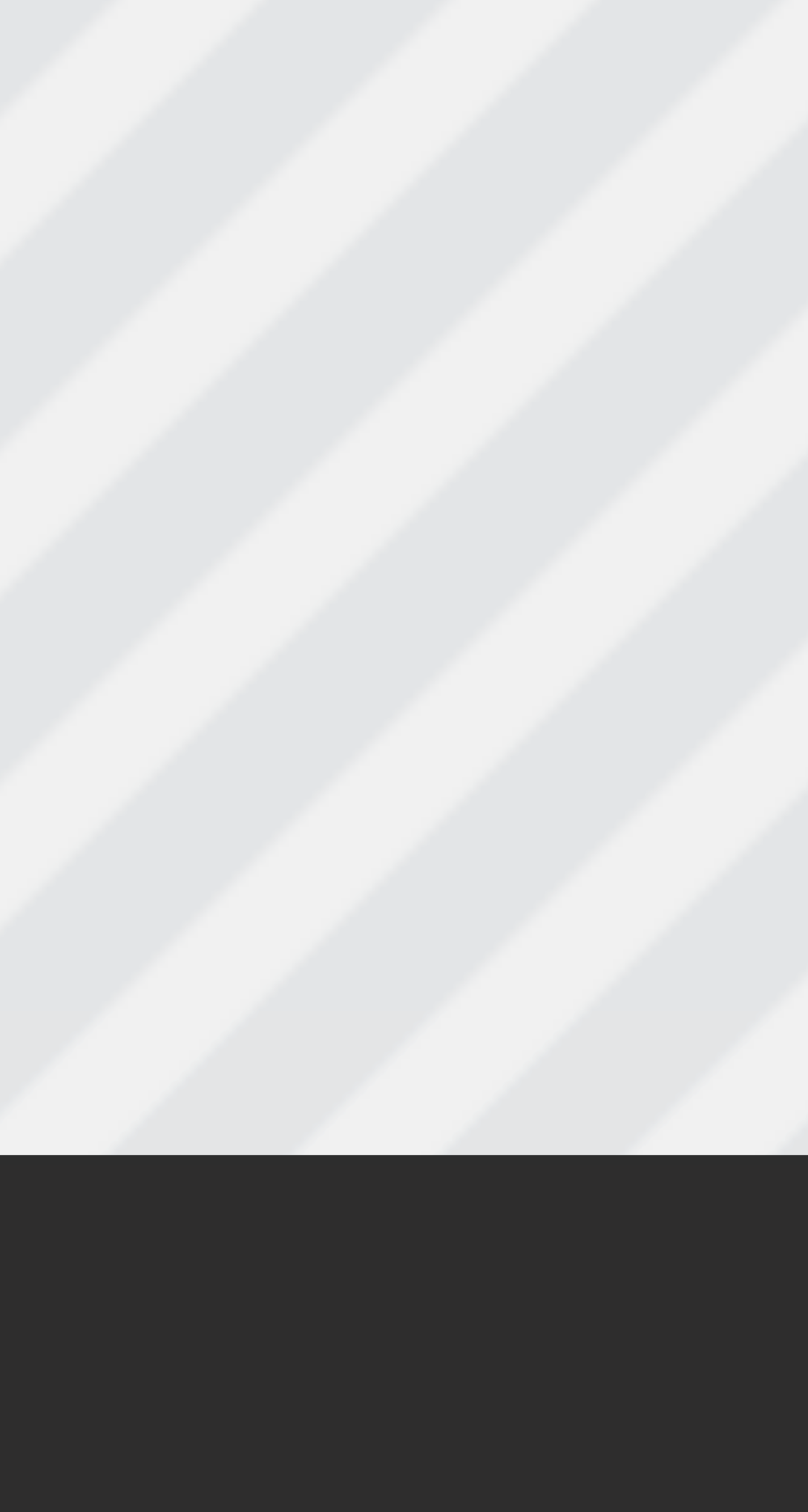
type textarea "New textاىلوىررررر 2"
type input "New textاىلوىررررر 2"
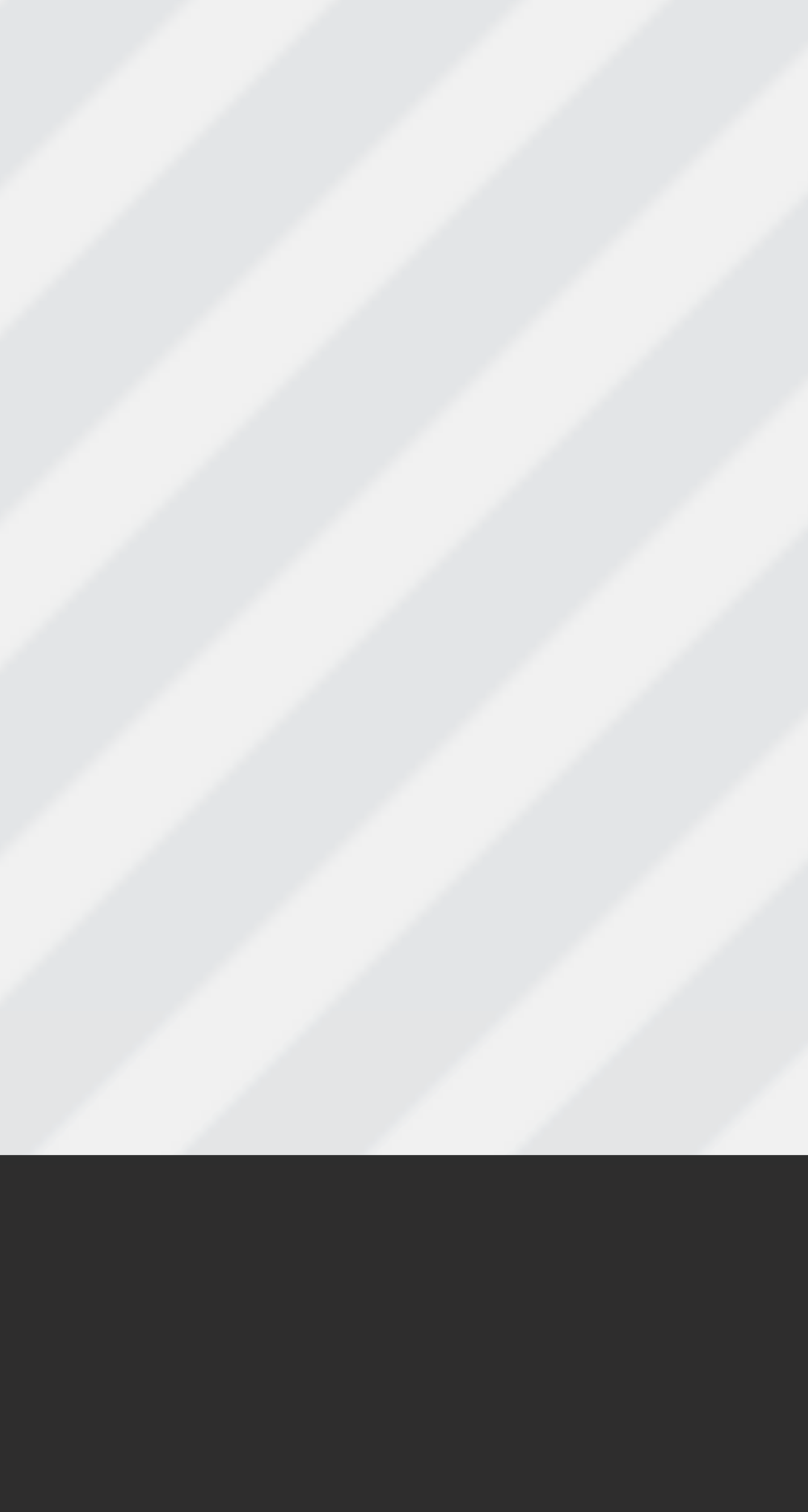
type textarea "New textاىلوىرررررر 2"
type input "New textاىلوىرررررر 2"
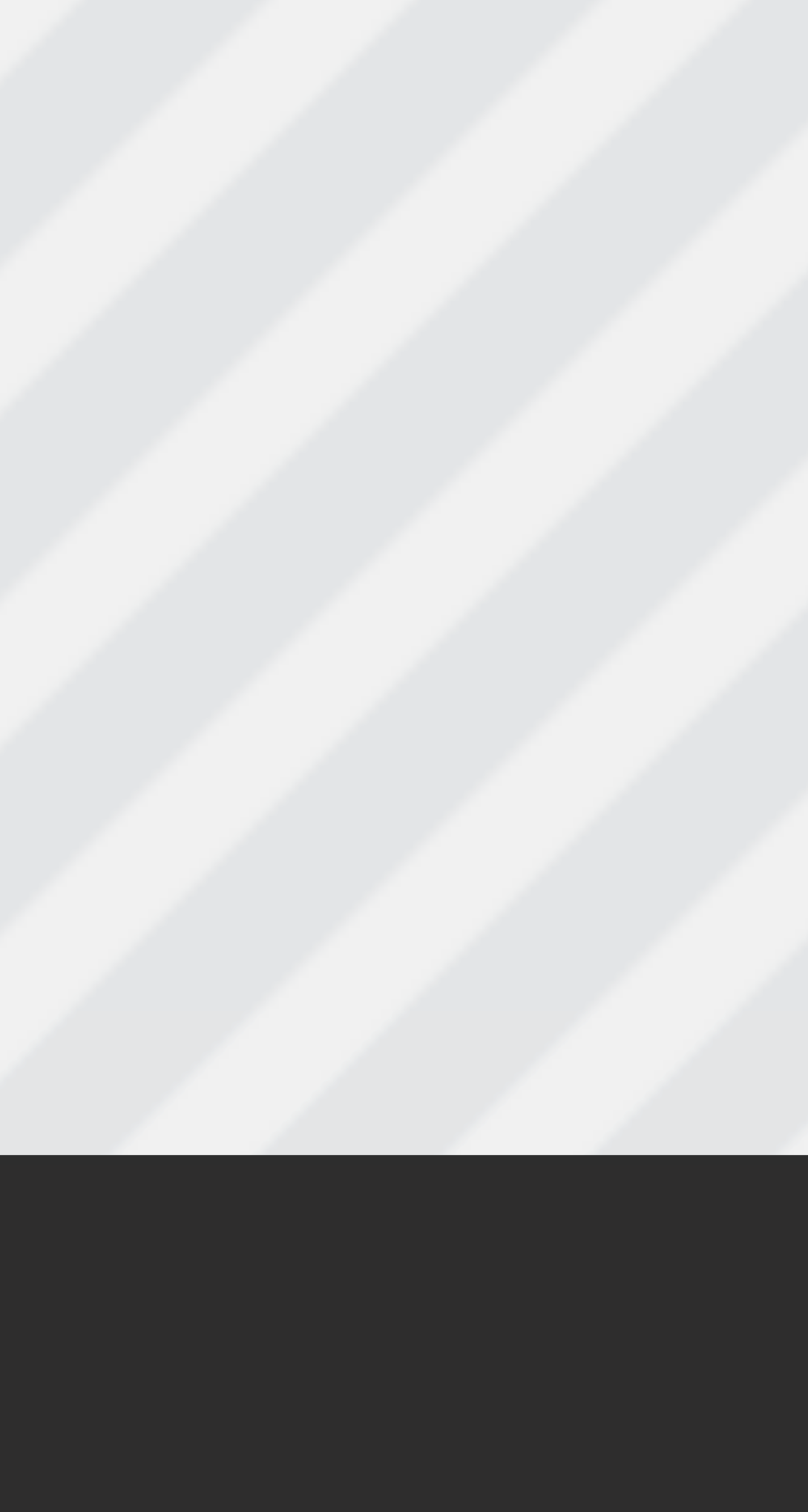
type textarea "New textاىلوىررررررى 2"
type input "New textاىلوىررررررى 2"
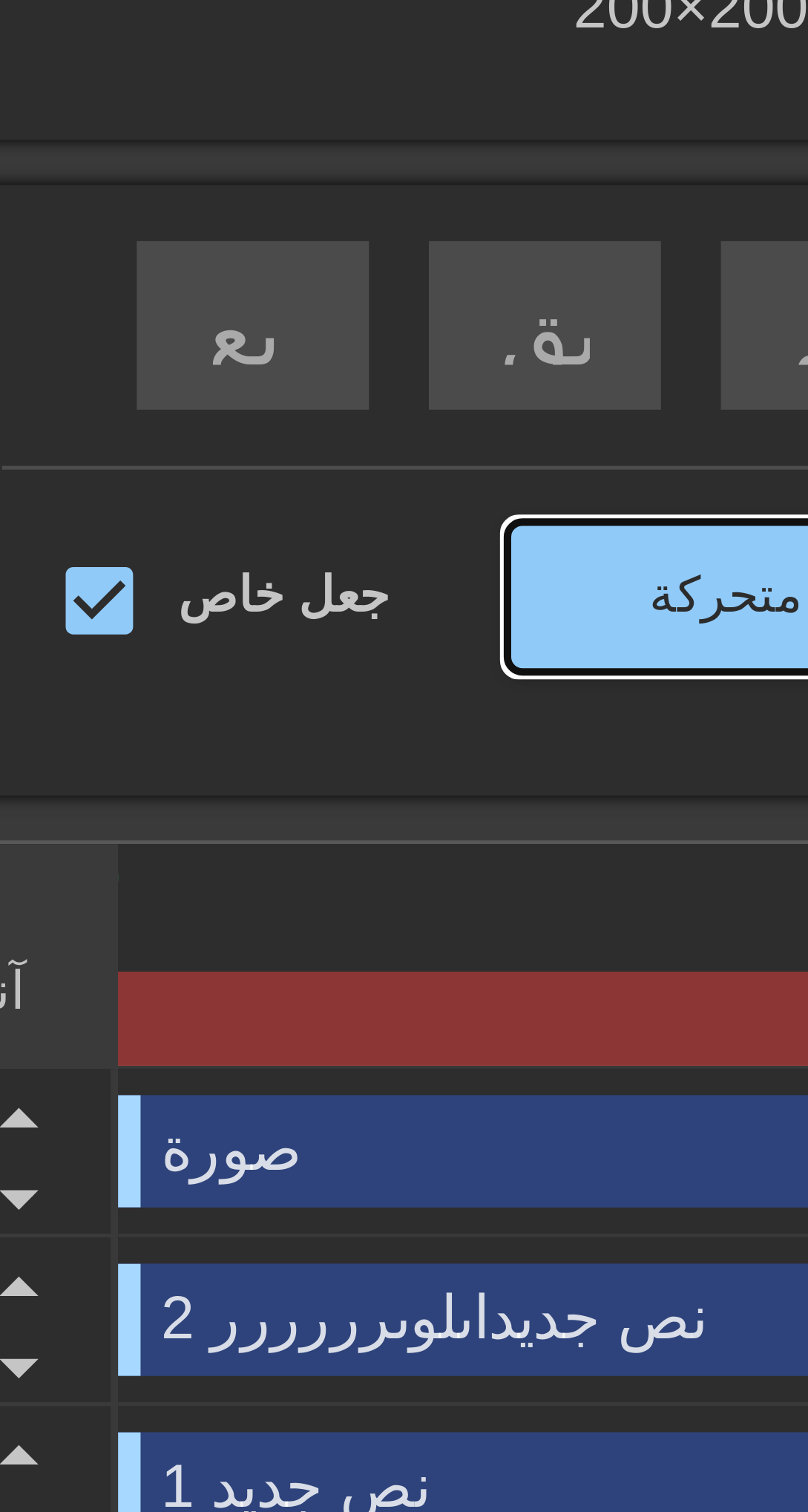
click at [247, 393] on span "إنشاء صورة متحركة سهم مزدوج" at bounding box center [305, 393] width 148 height 17
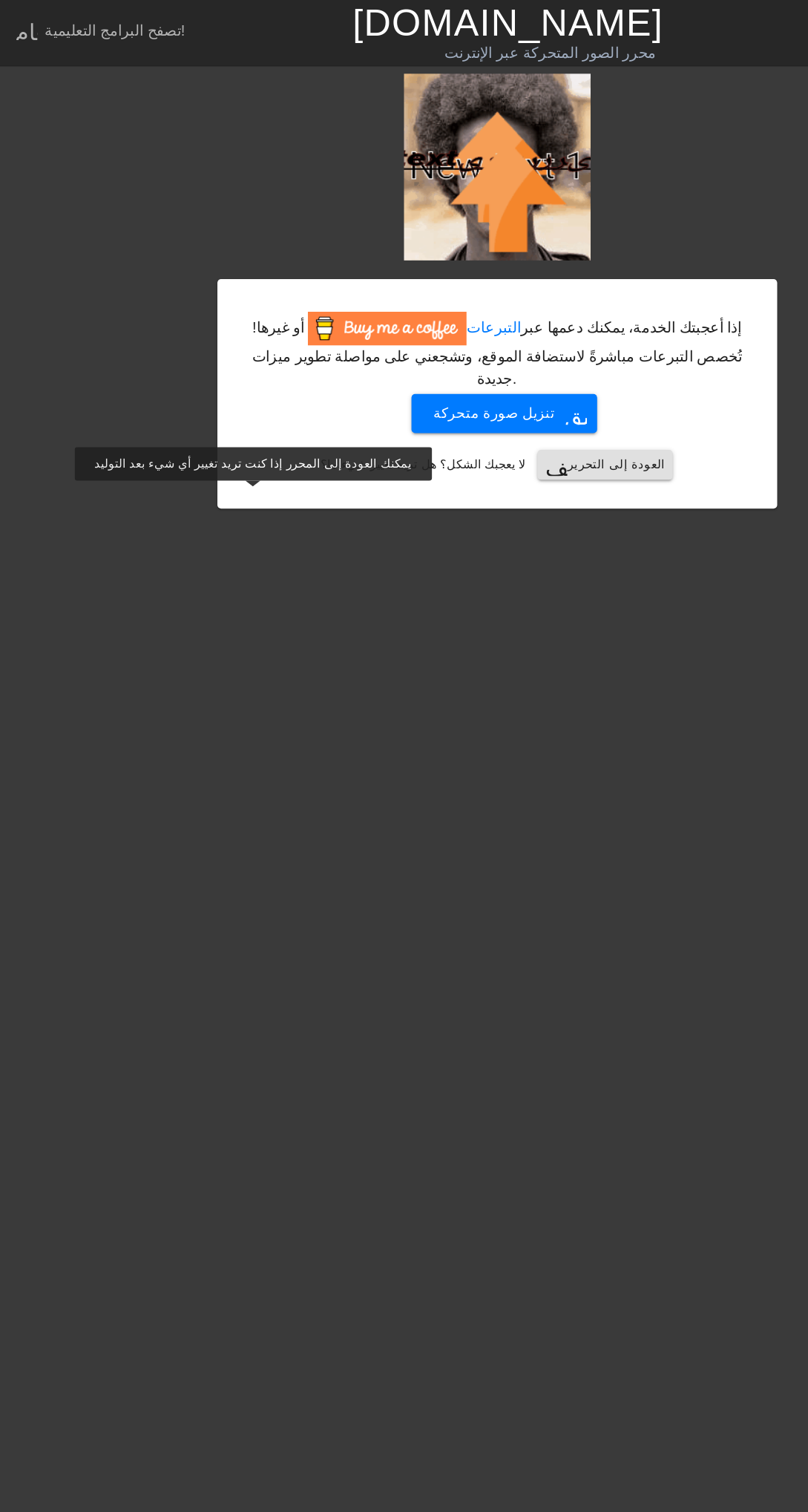
click at [382, 154] on img at bounding box center [395, 133] width 149 height 149
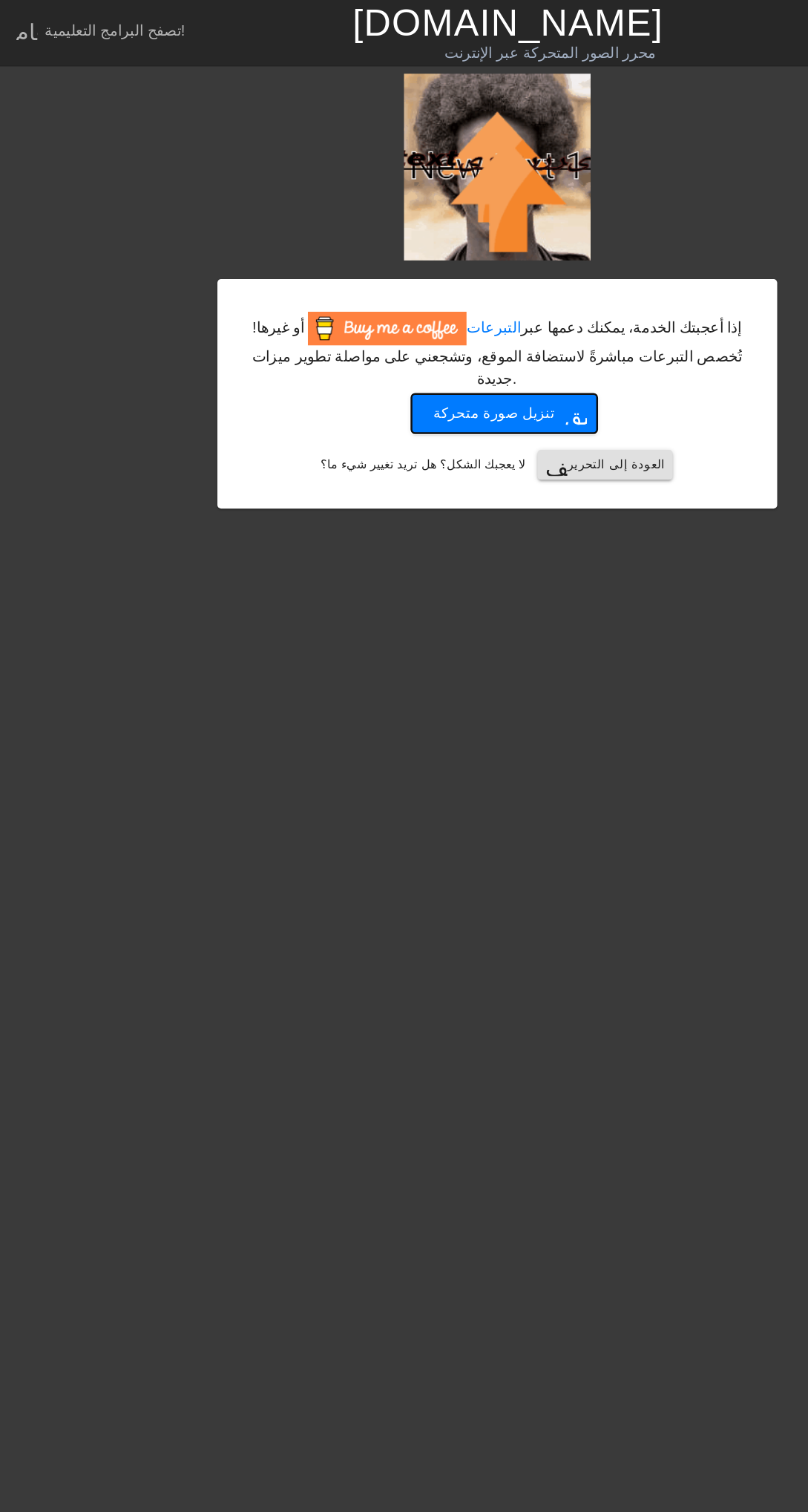
click at [363, 322] on font "تنزيل صورة متحركة" at bounding box center [393, 328] width 96 height 13
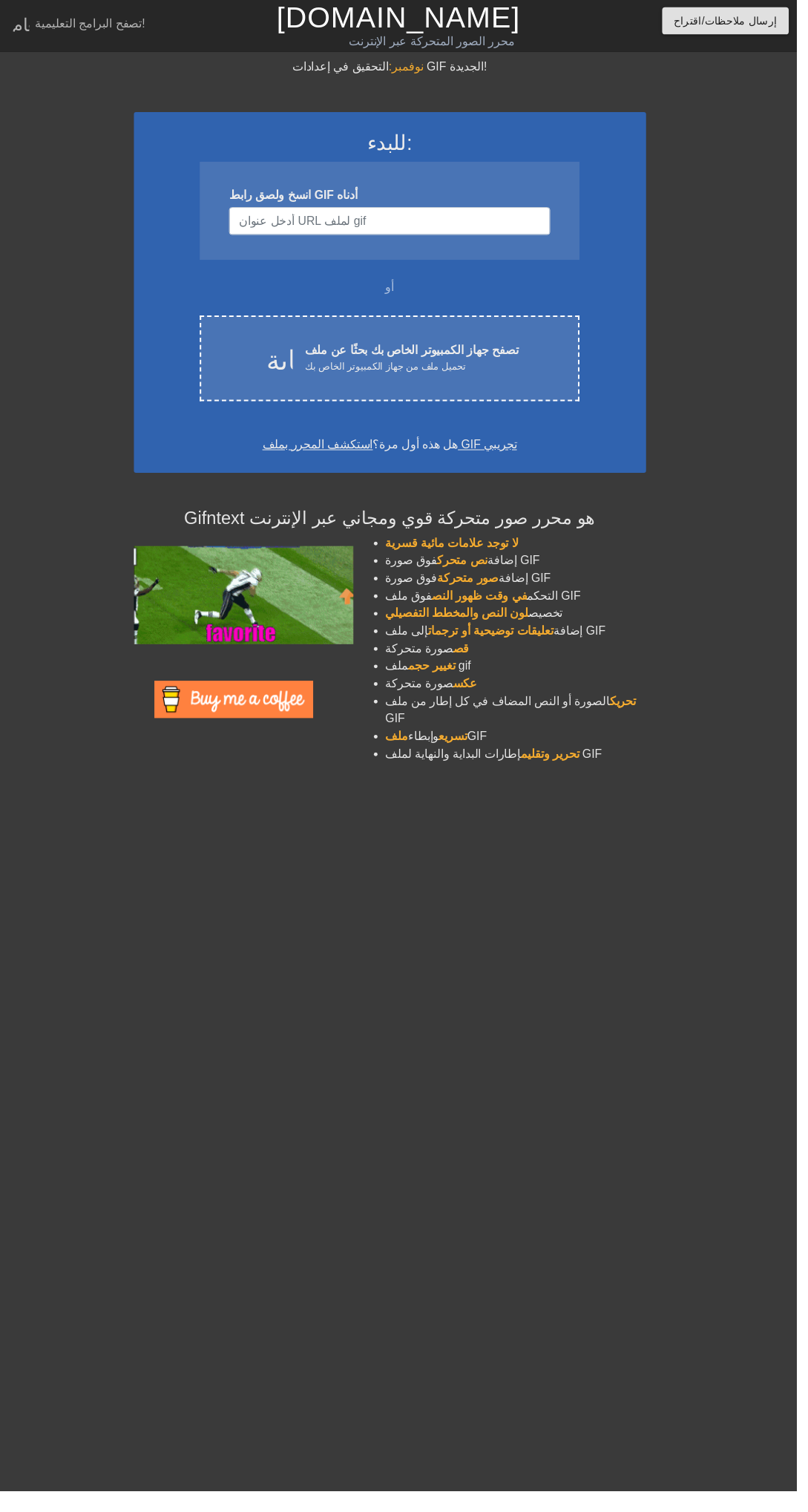
click at [618, 716] on font "تحريك" at bounding box center [631, 711] width 27 height 13
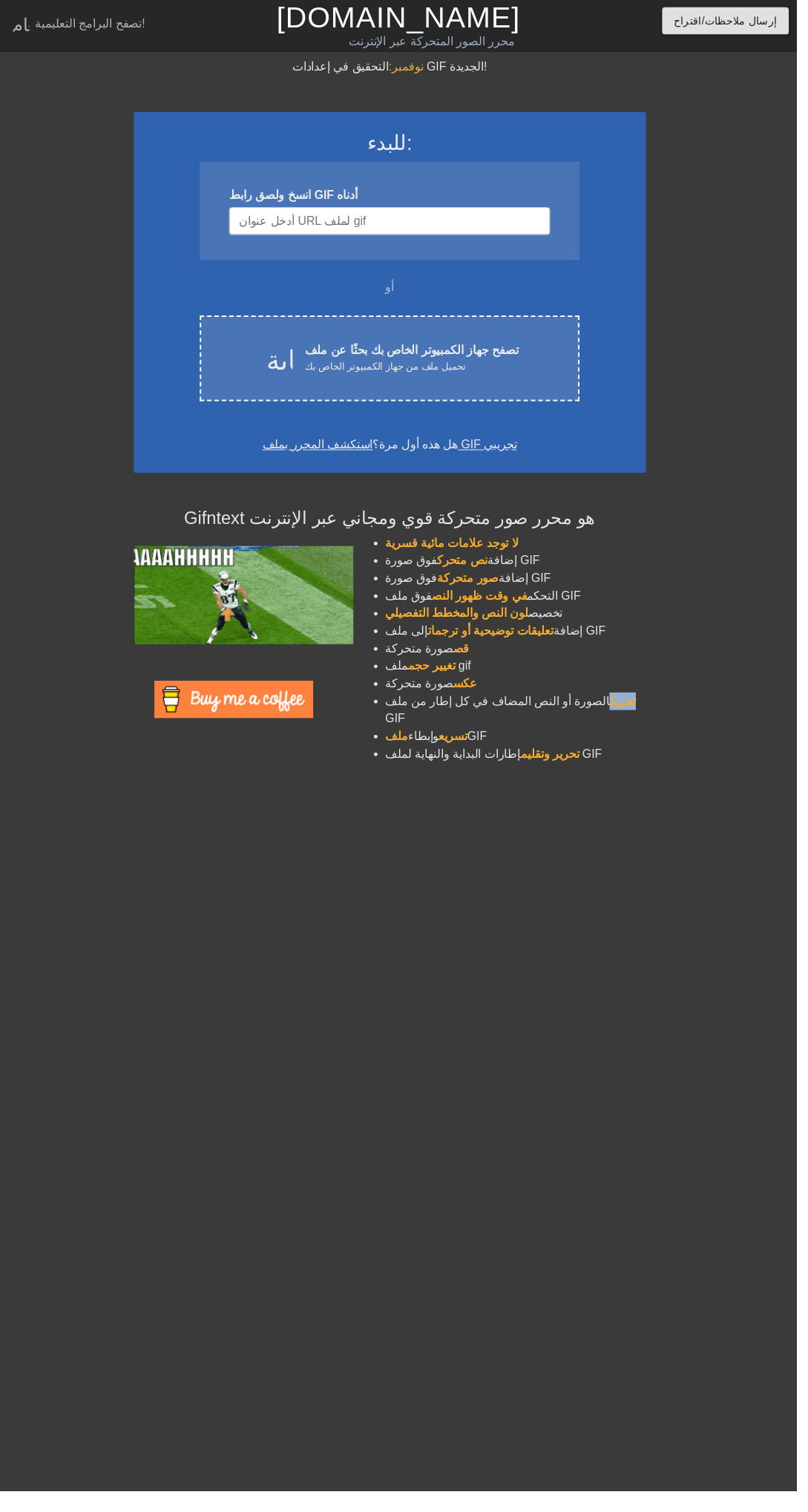
click at [551, 738] on li "تسريع وإبطاء ملف GIF" at bounding box center [523, 747] width 264 height 17
click at [618, 714] on font "تحريك" at bounding box center [631, 711] width 27 height 13
click at [441, 686] on font "صورة متحركة" at bounding box center [425, 693] width 68 height 13
click at [450, 686] on font "صورة متحركة" at bounding box center [425, 693] width 68 height 13
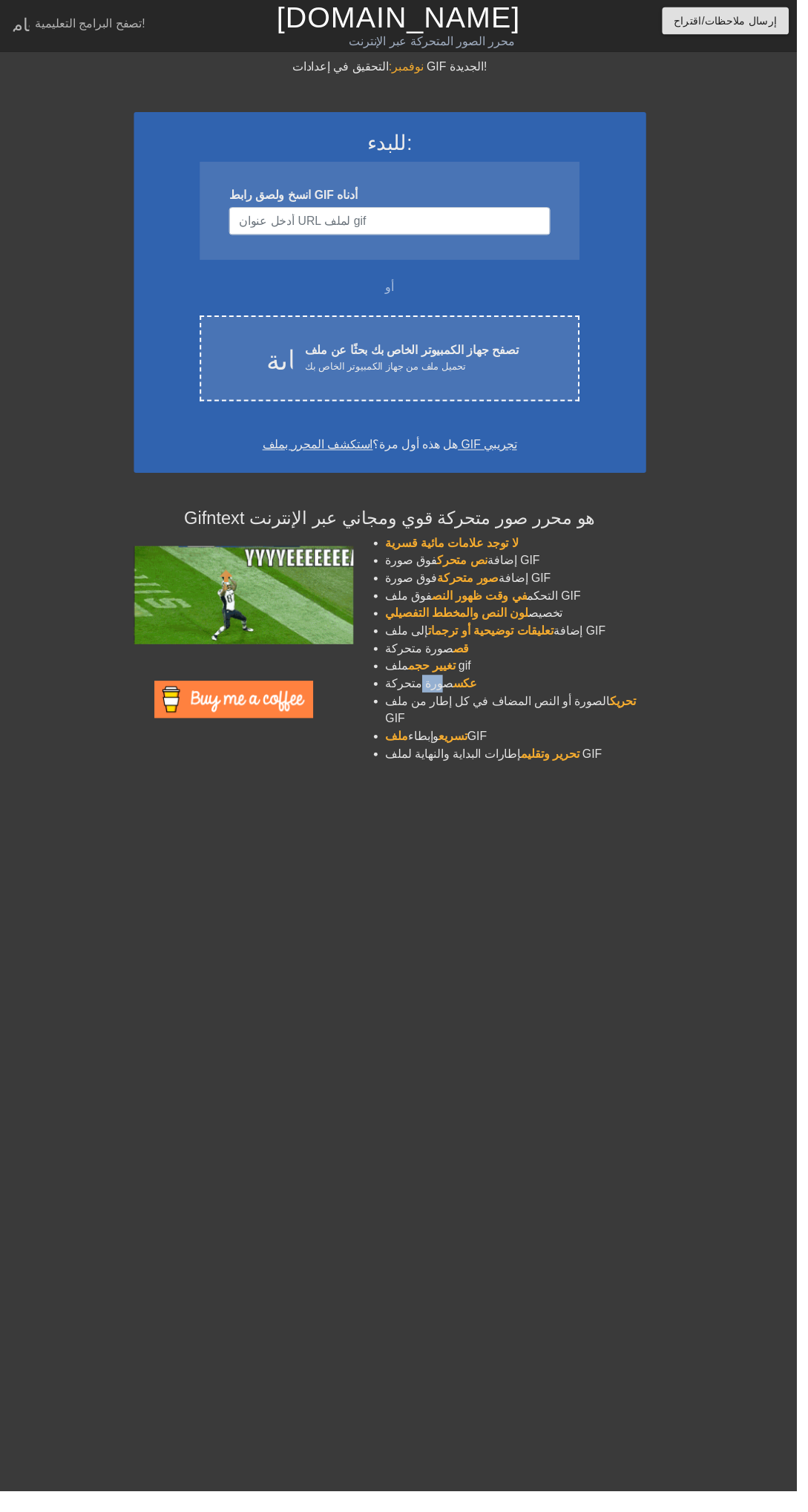
click at [448, 682] on li "تغيير حجم ملف gif" at bounding box center [523, 675] width 264 height 17
click at [456, 680] on font "تغيير حجم" at bounding box center [438, 675] width 48 height 13
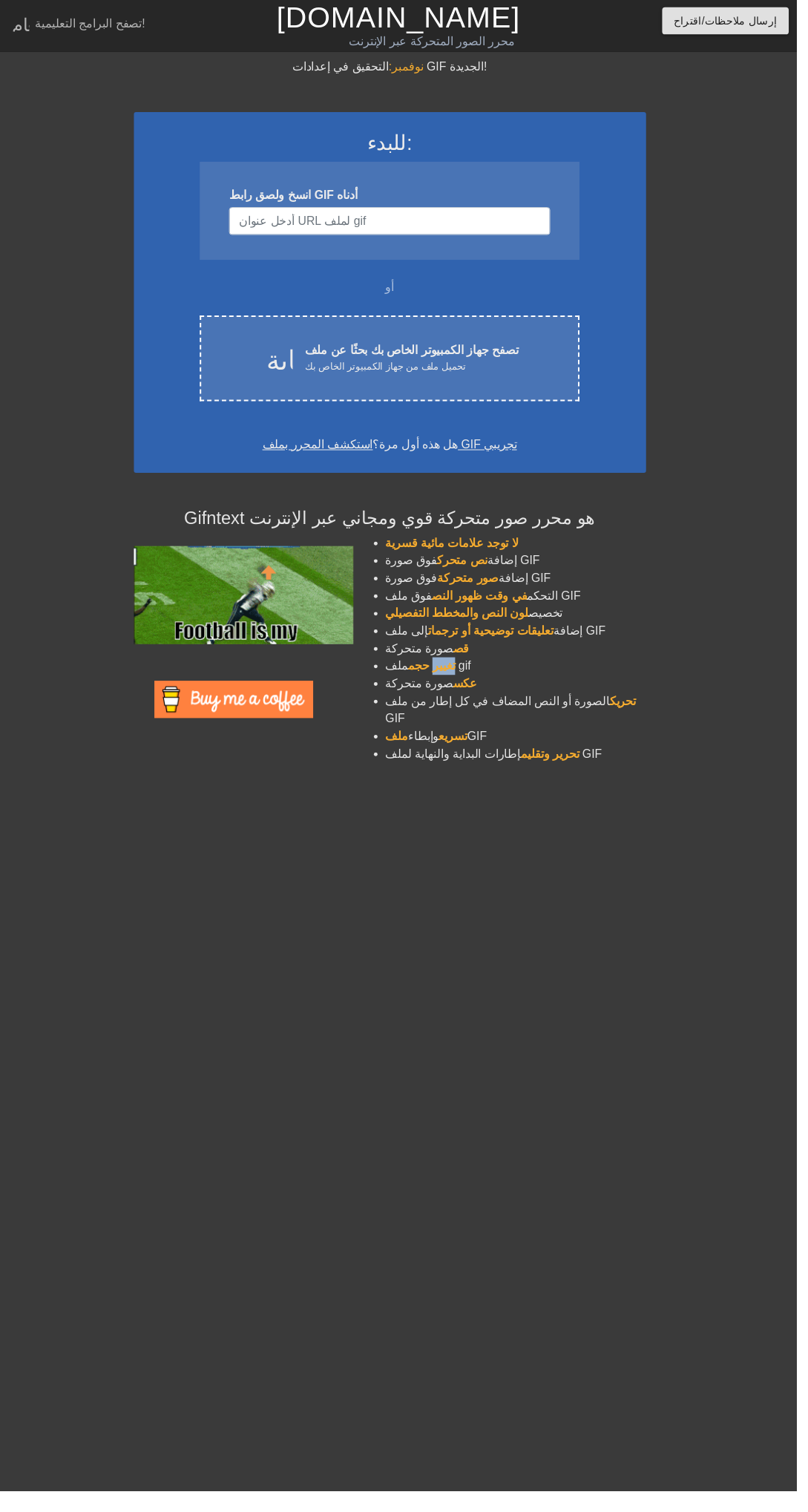
click at [434, 684] on li "عكس صورة متحركة" at bounding box center [523, 693] width 264 height 17
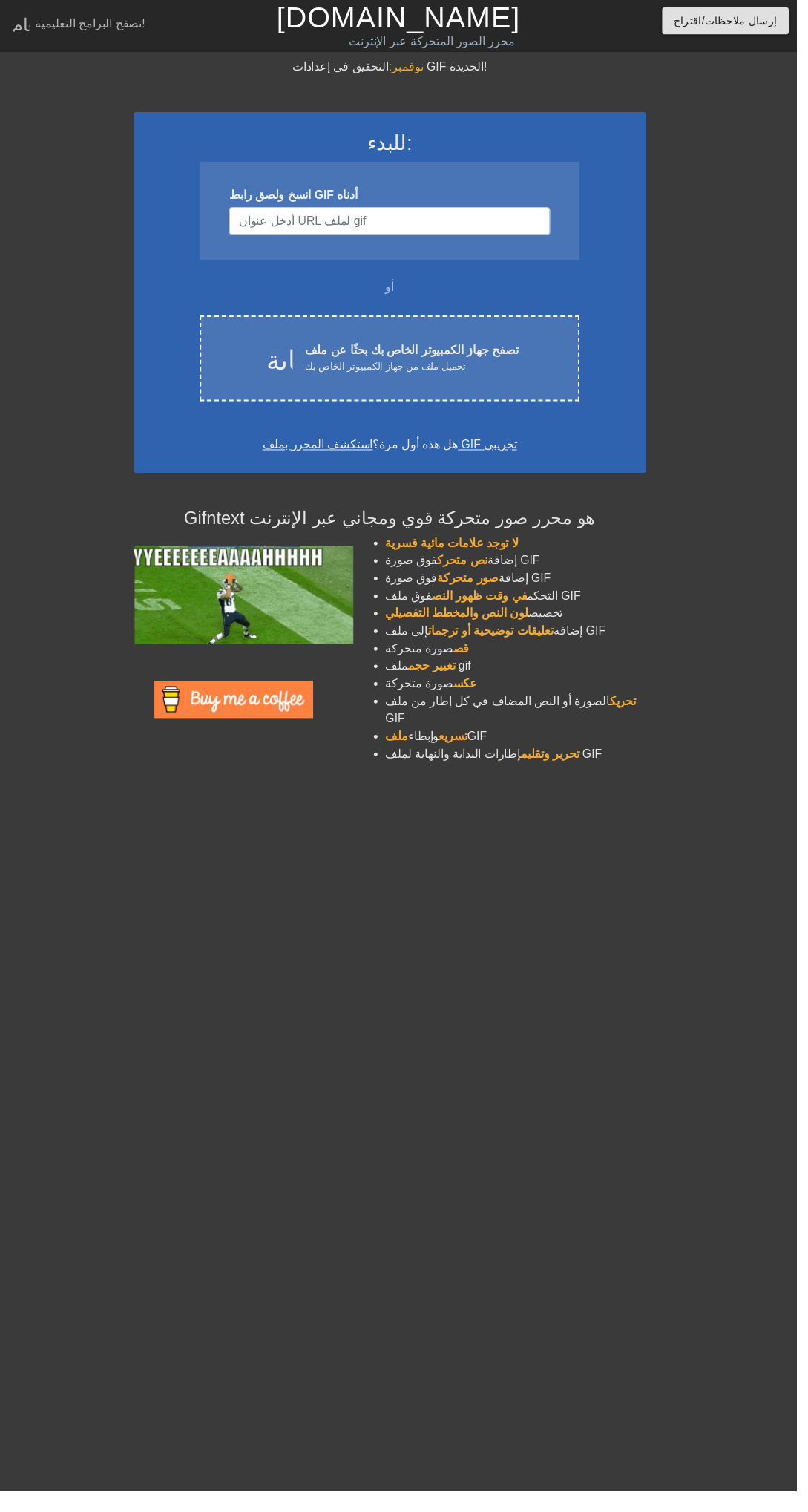
click at [450, 678] on font "تغيير حجم" at bounding box center [438, 675] width 48 height 13
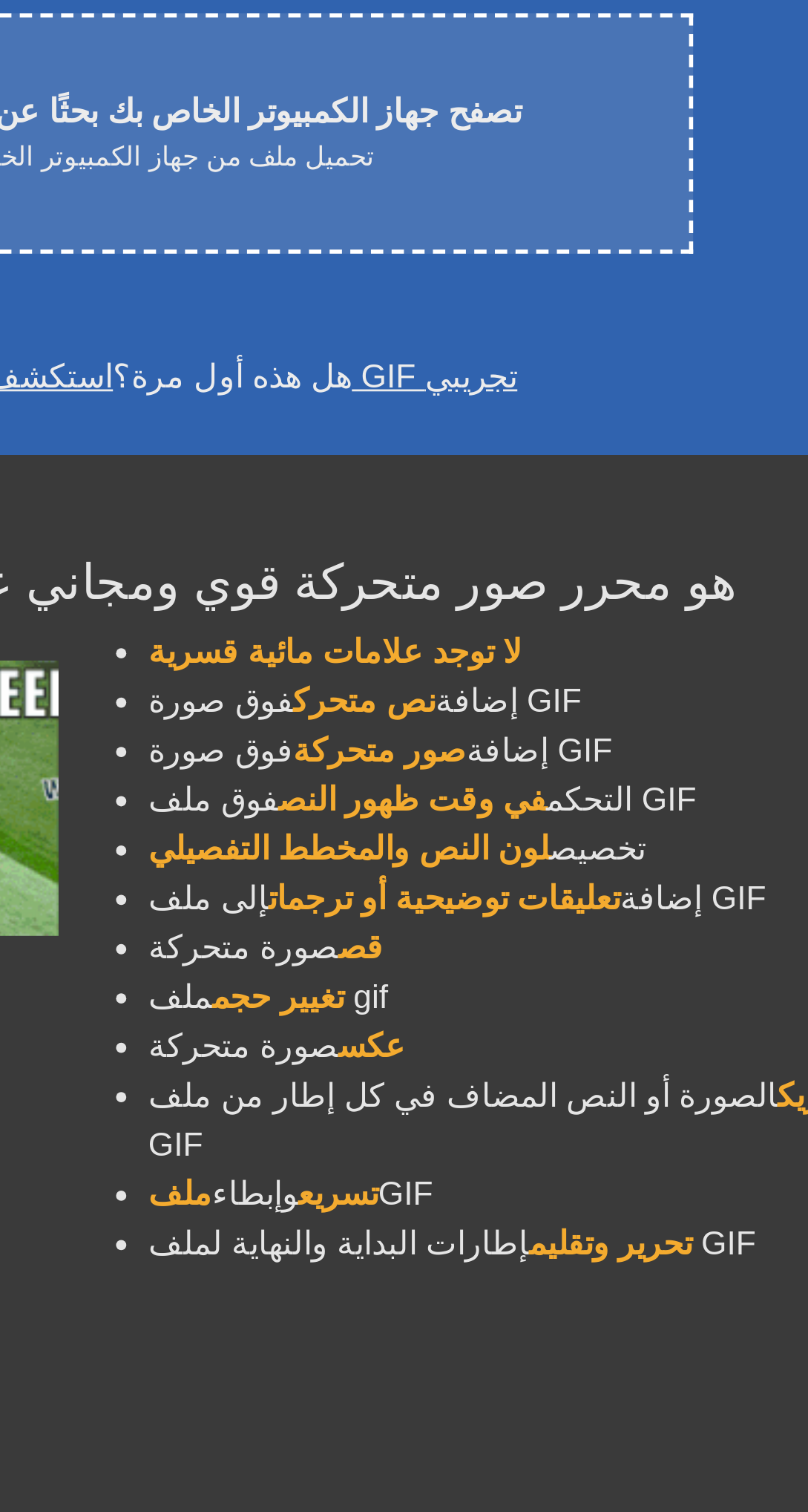
click at [441, 678] on font "تغيير حجم" at bounding box center [438, 675] width 48 height 13
click at [428, 679] on font "تغيير حجم" at bounding box center [438, 675] width 48 height 13
